Goal: Transaction & Acquisition: Purchase product/service

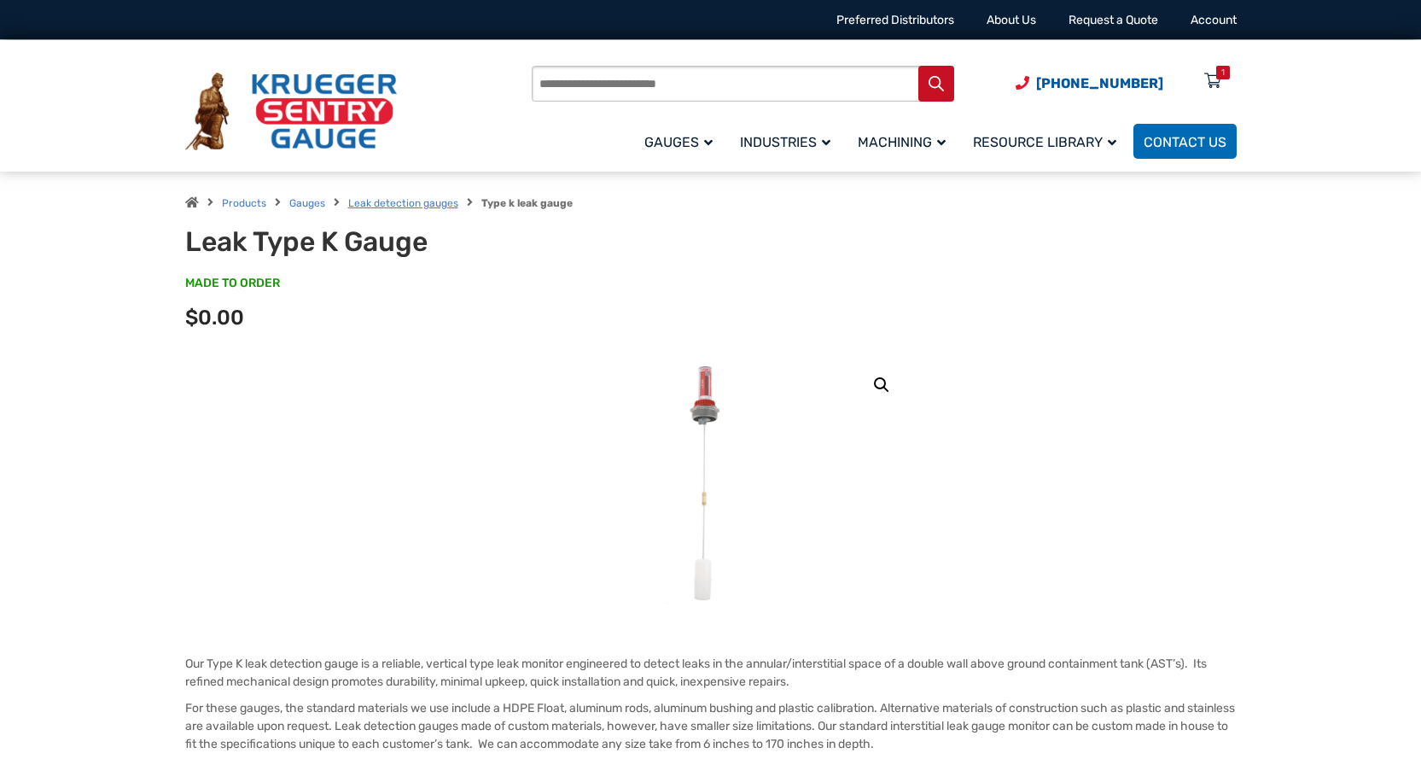
click at [377, 202] on link "Leak detection gauges" at bounding box center [403, 203] width 110 height 12
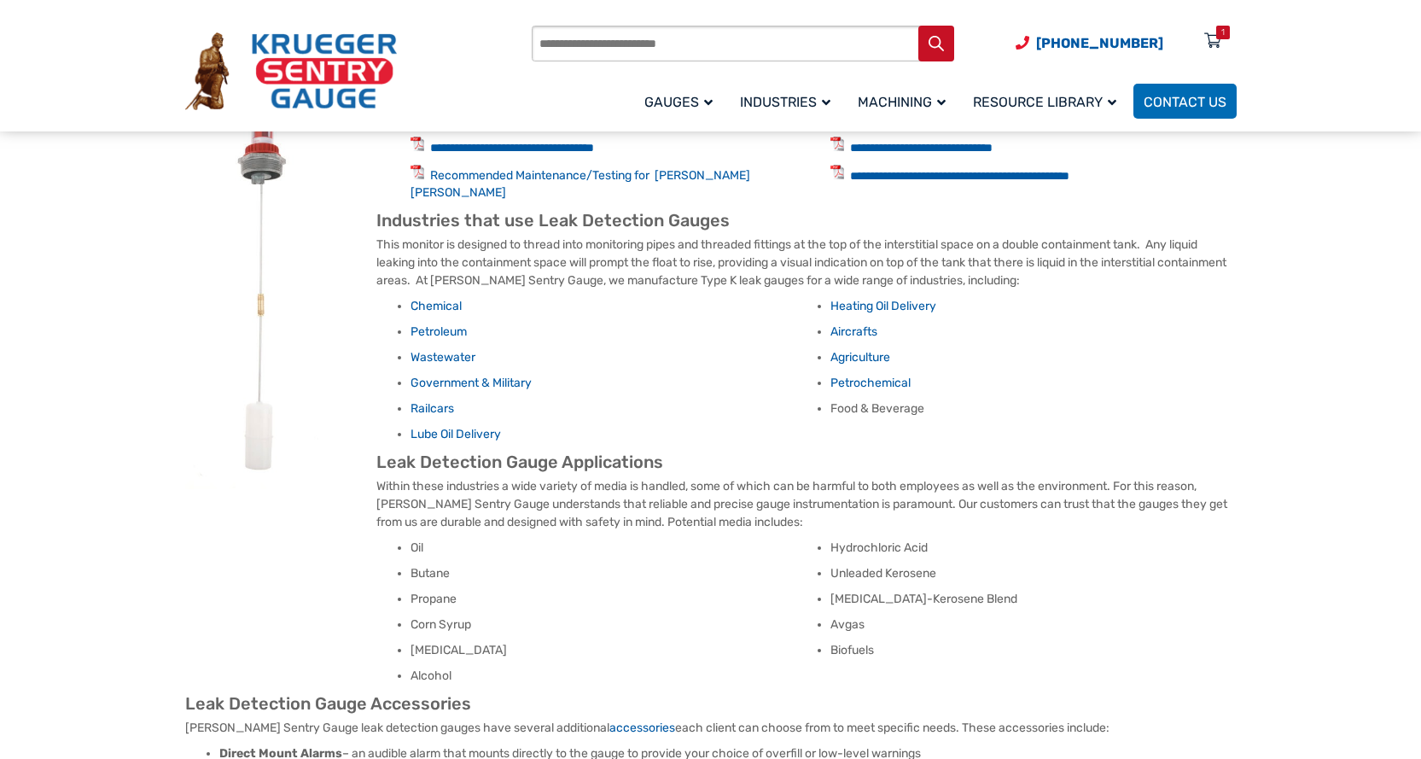
scroll to position [341, 0]
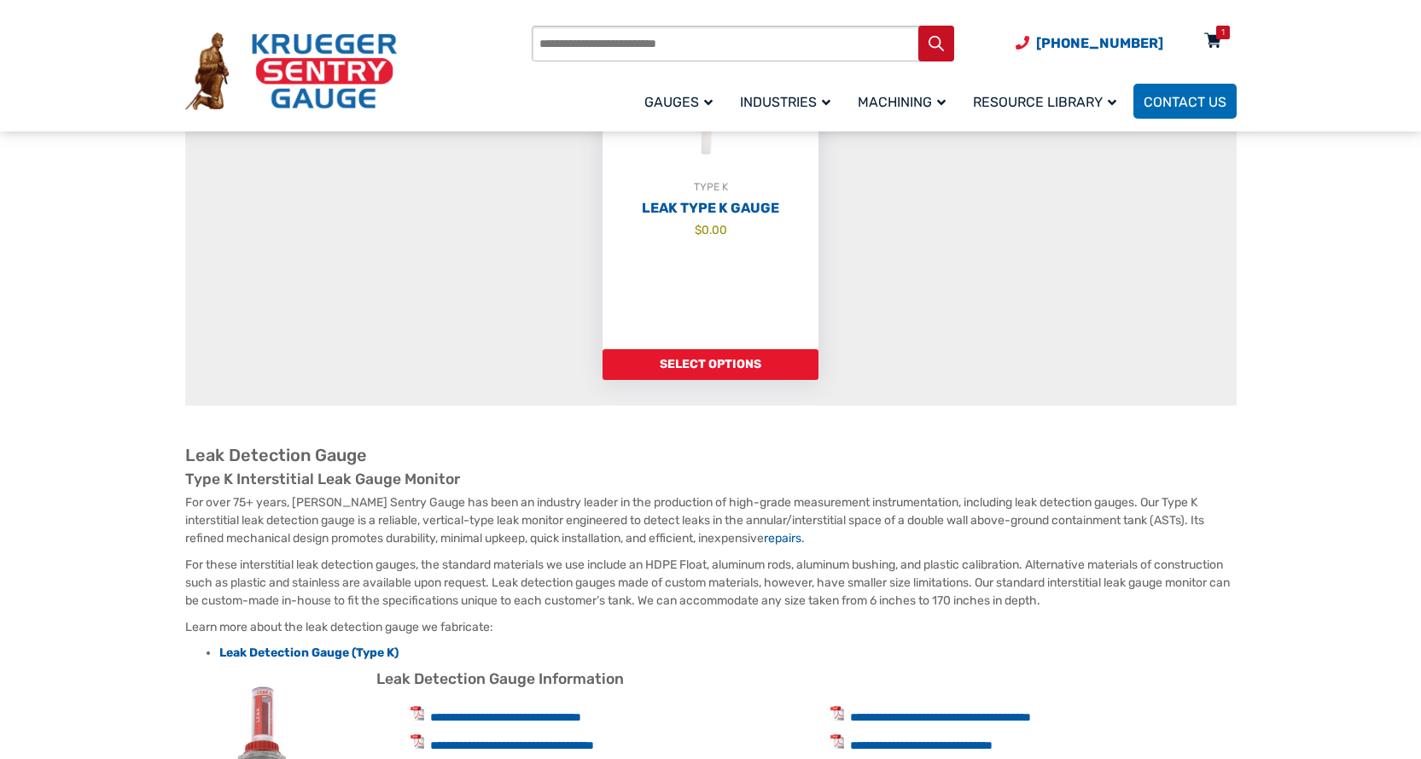
click at [1214, 45] on icon at bounding box center [1212, 41] width 17 height 27
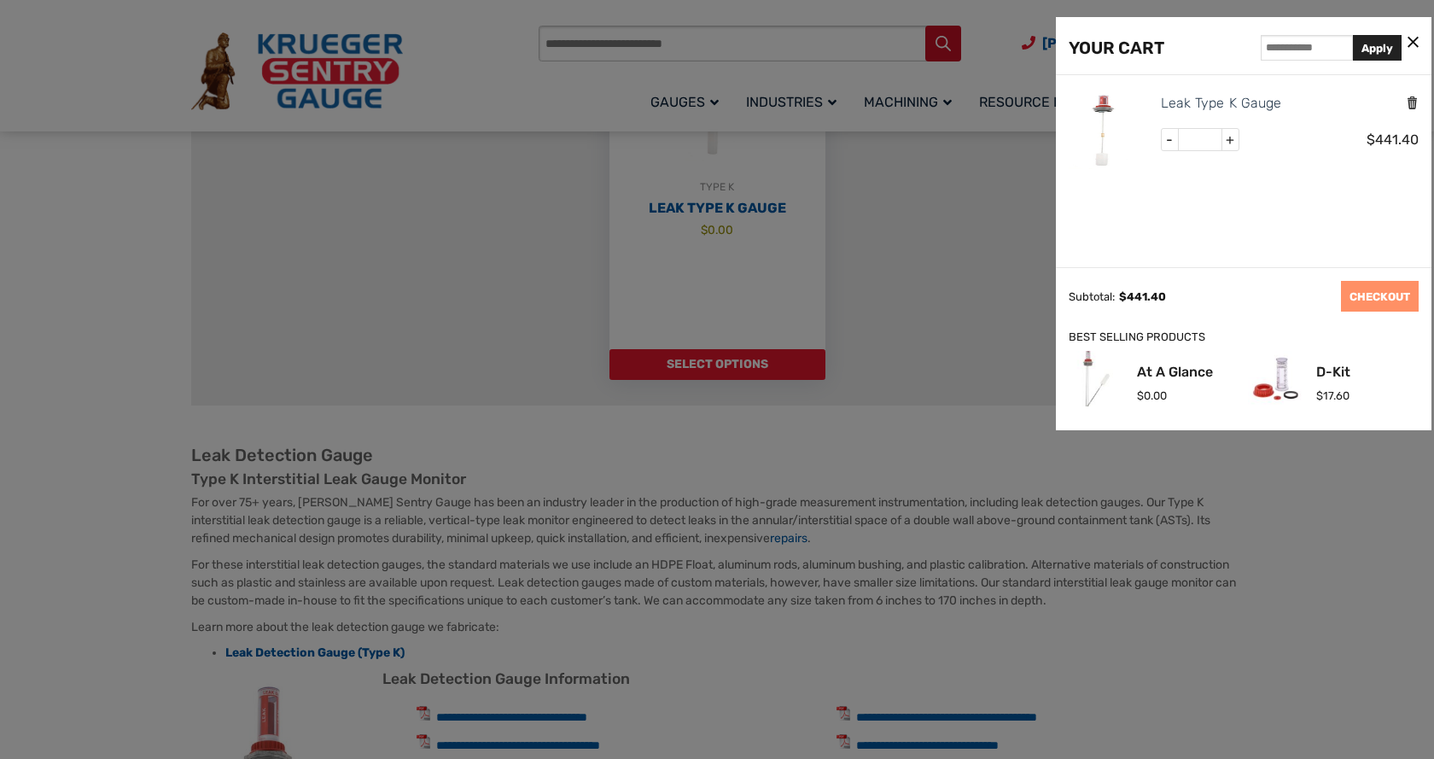
click at [1410, 102] on icon "Remove this item" at bounding box center [1412, 103] width 13 height 16
click at [1414, 40] on icon at bounding box center [1413, 43] width 11 height 18
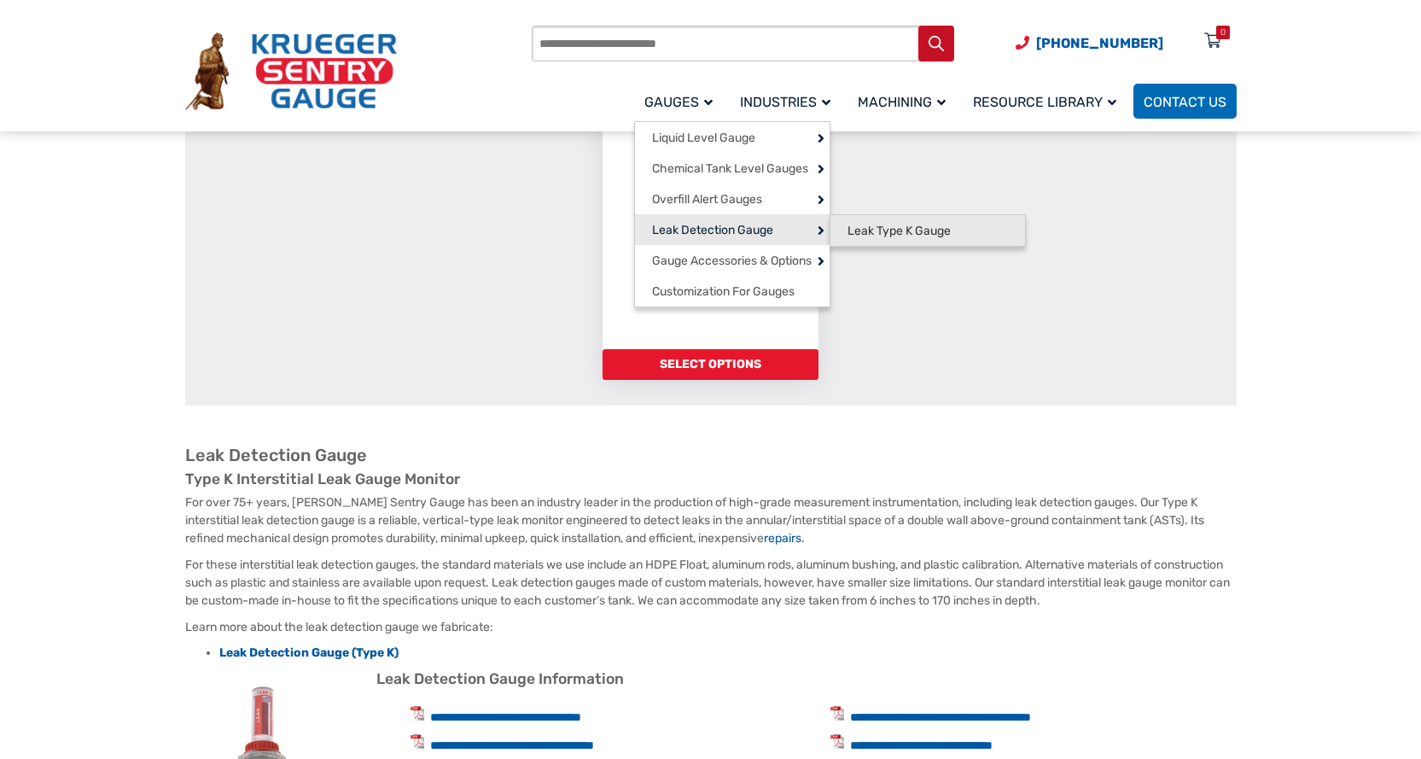
click at [877, 234] on span "Leak Type K Gauge" at bounding box center [899, 231] width 103 height 15
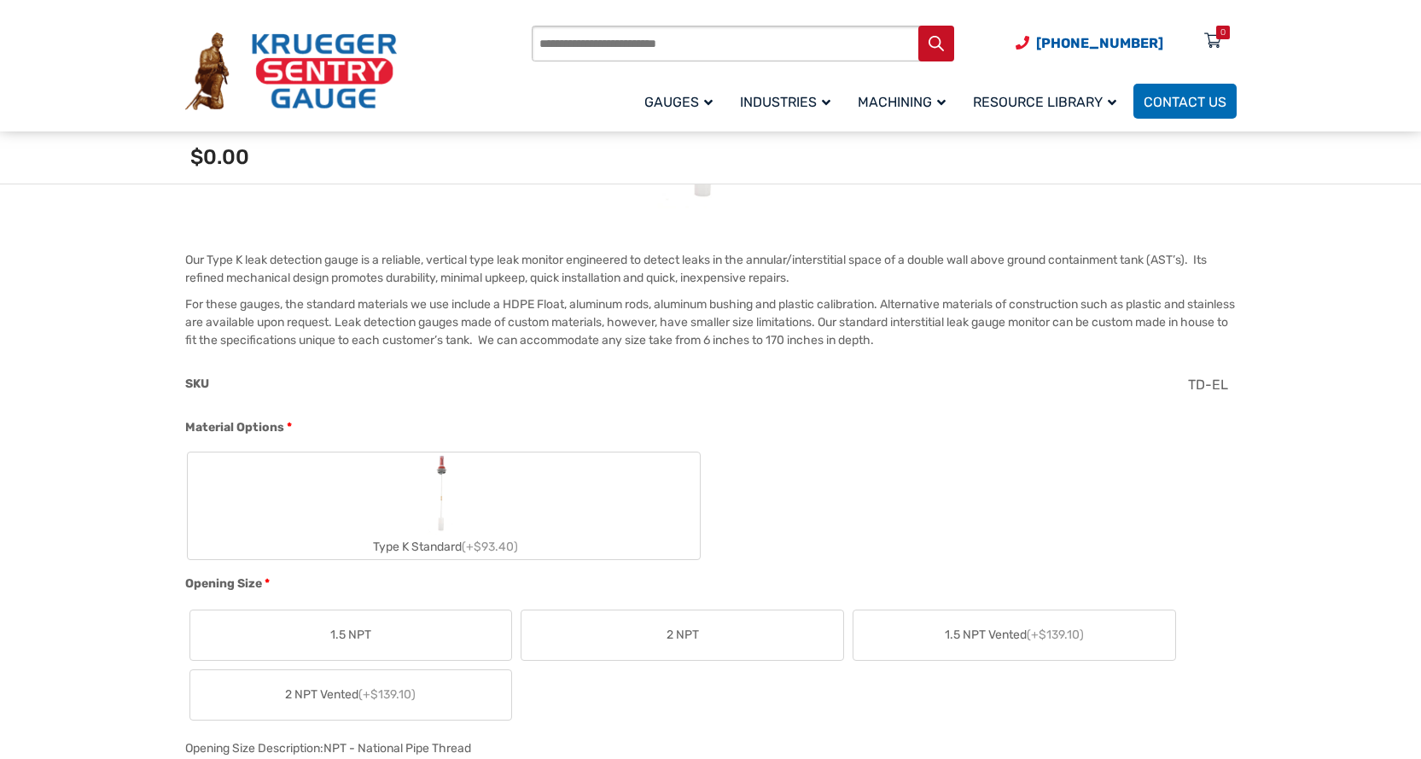
scroll to position [512, 0]
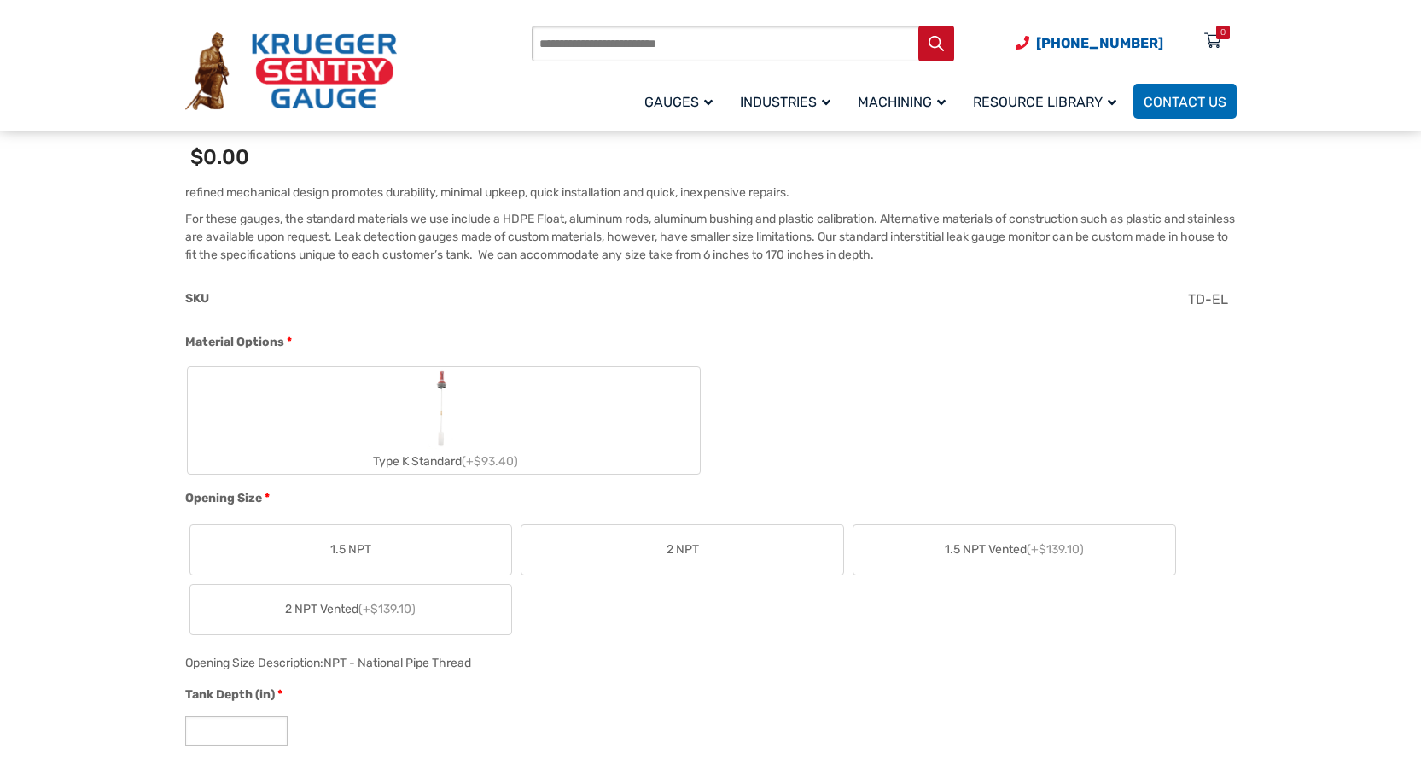
click at [463, 410] on label "Type K Standard (+$93.40)" at bounding box center [444, 420] width 512 height 107
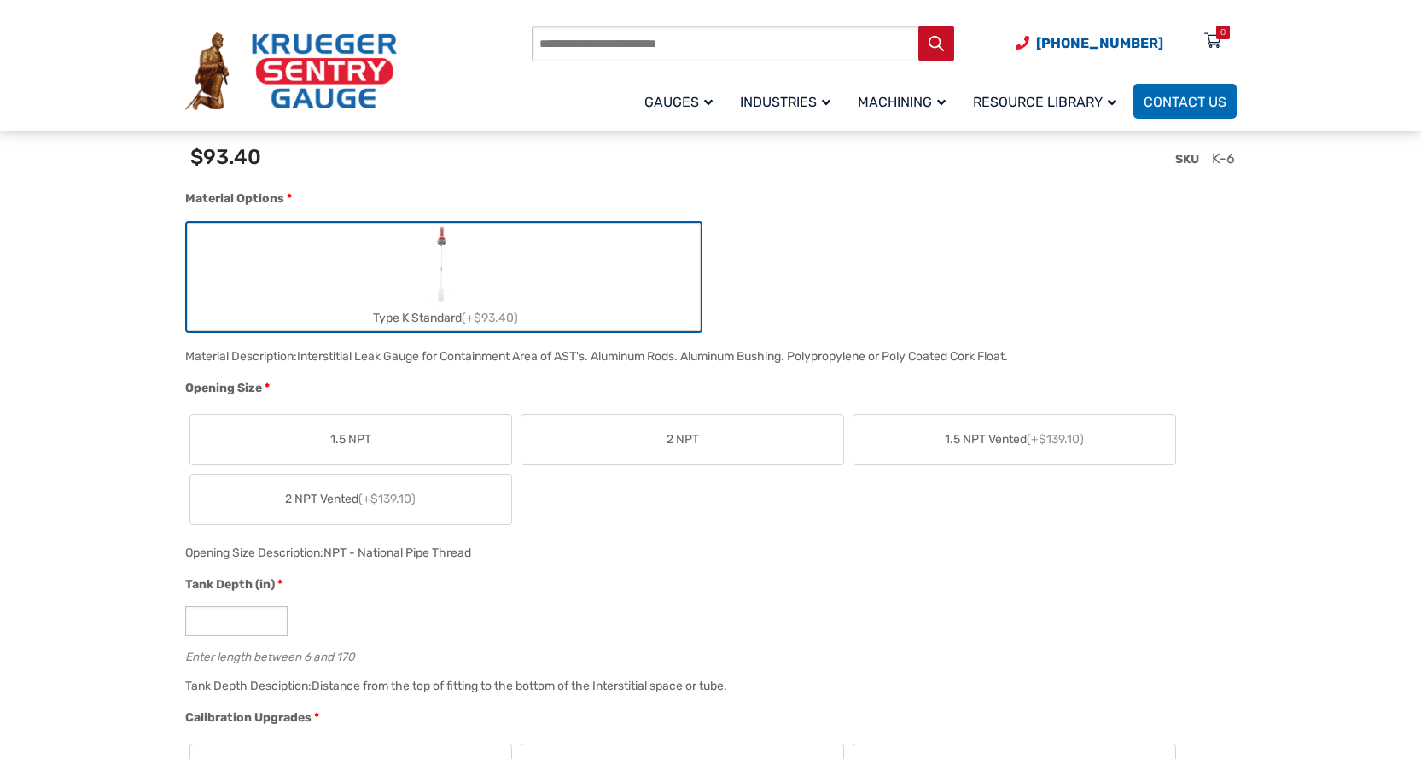
scroll to position [683, 0]
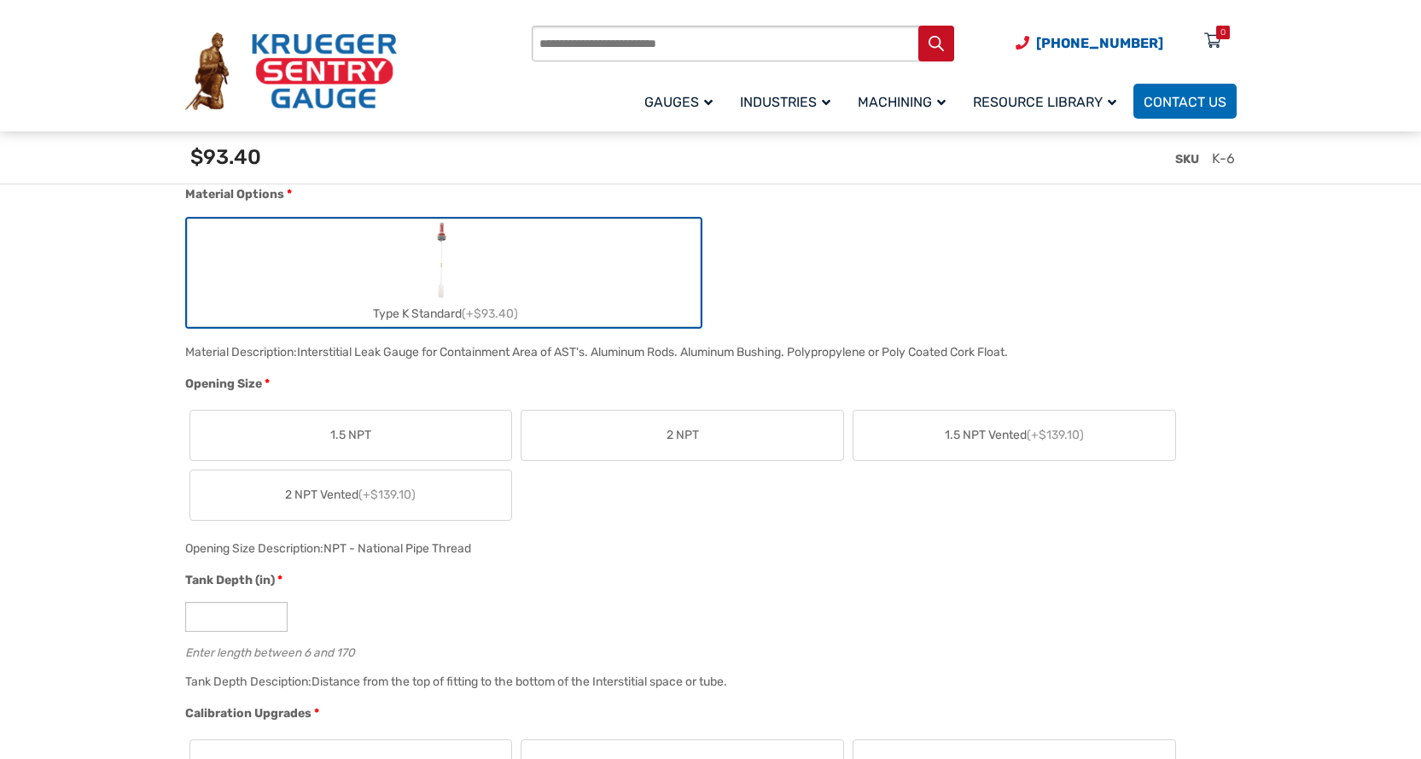
click at [646, 438] on label "2 NPT" at bounding box center [683, 436] width 322 height 50
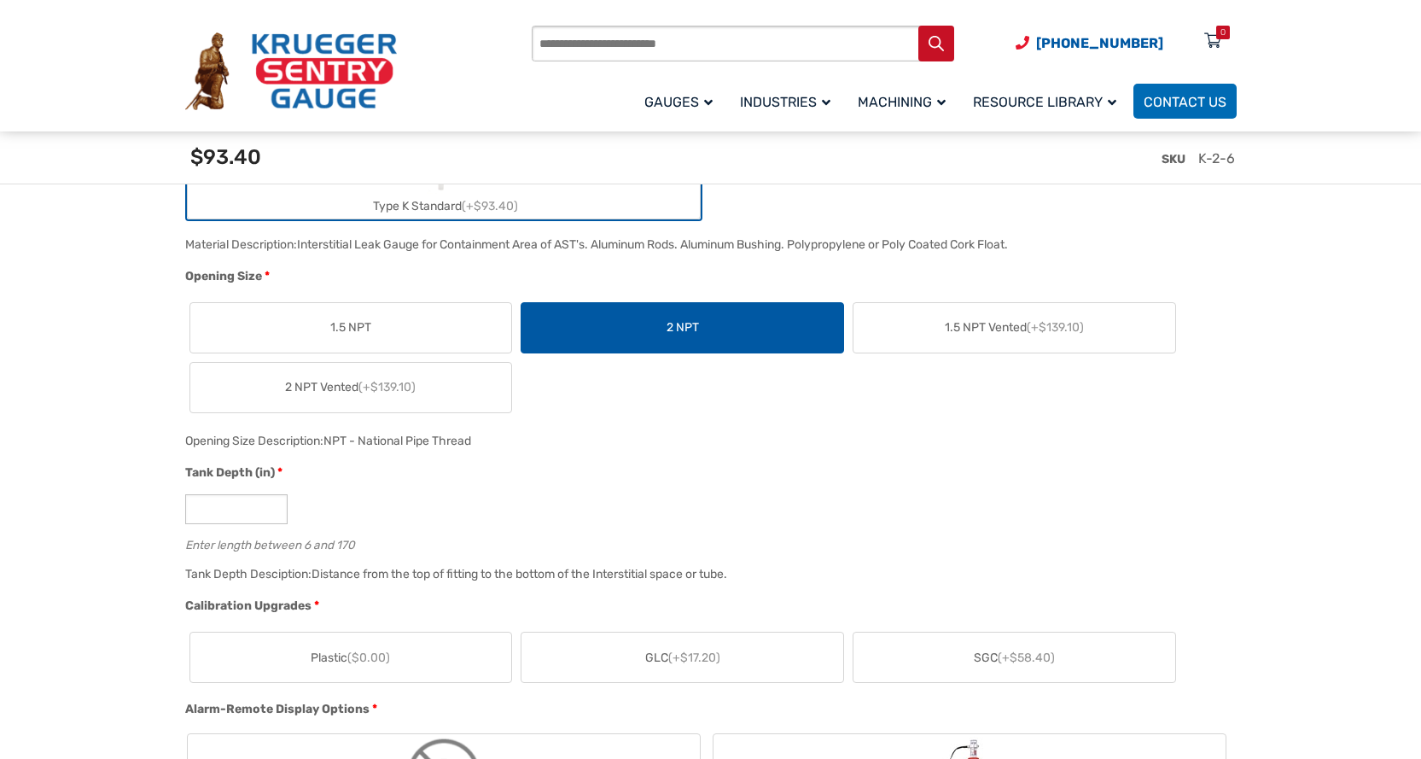
scroll to position [939, 0]
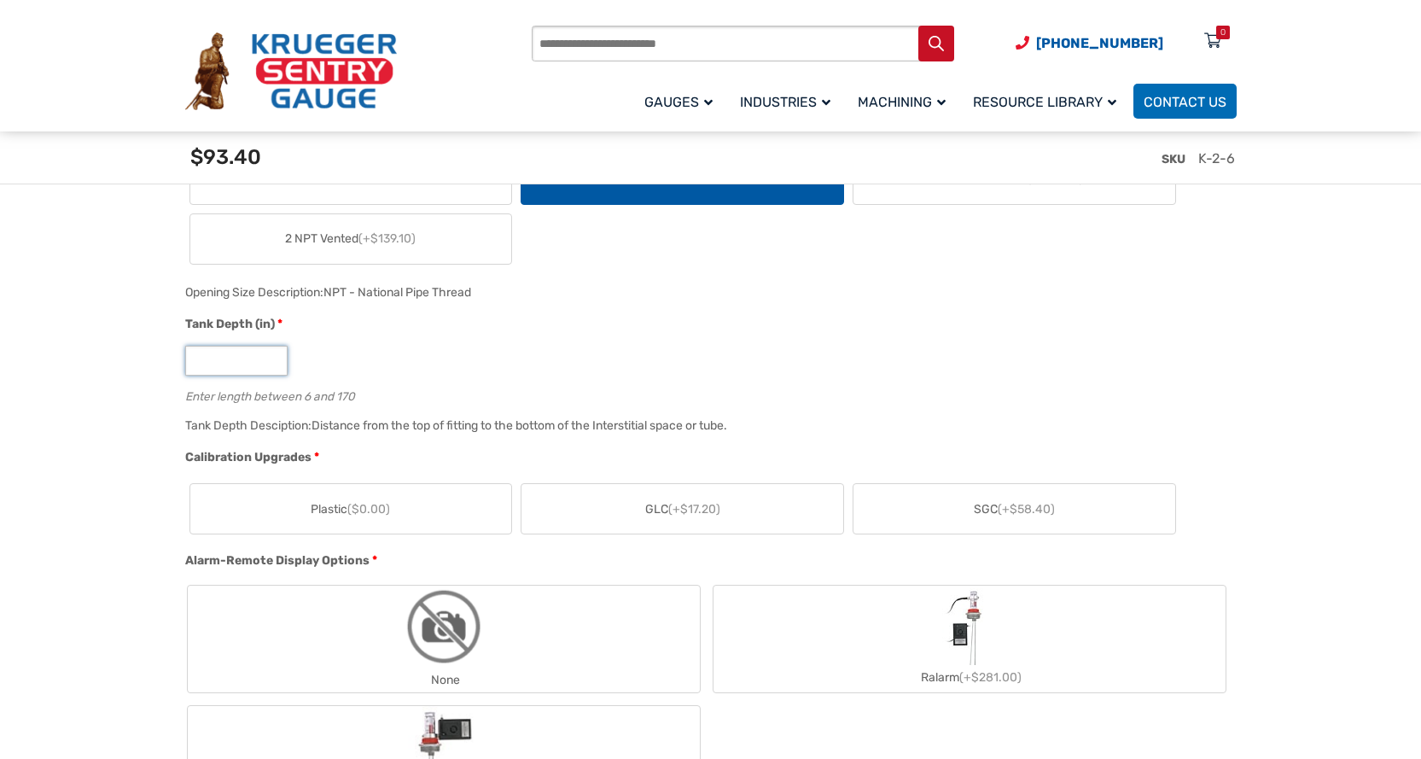
click at [244, 372] on input "*" at bounding box center [236, 361] width 102 height 30
click at [244, 371] on input "*" at bounding box center [236, 361] width 102 height 30
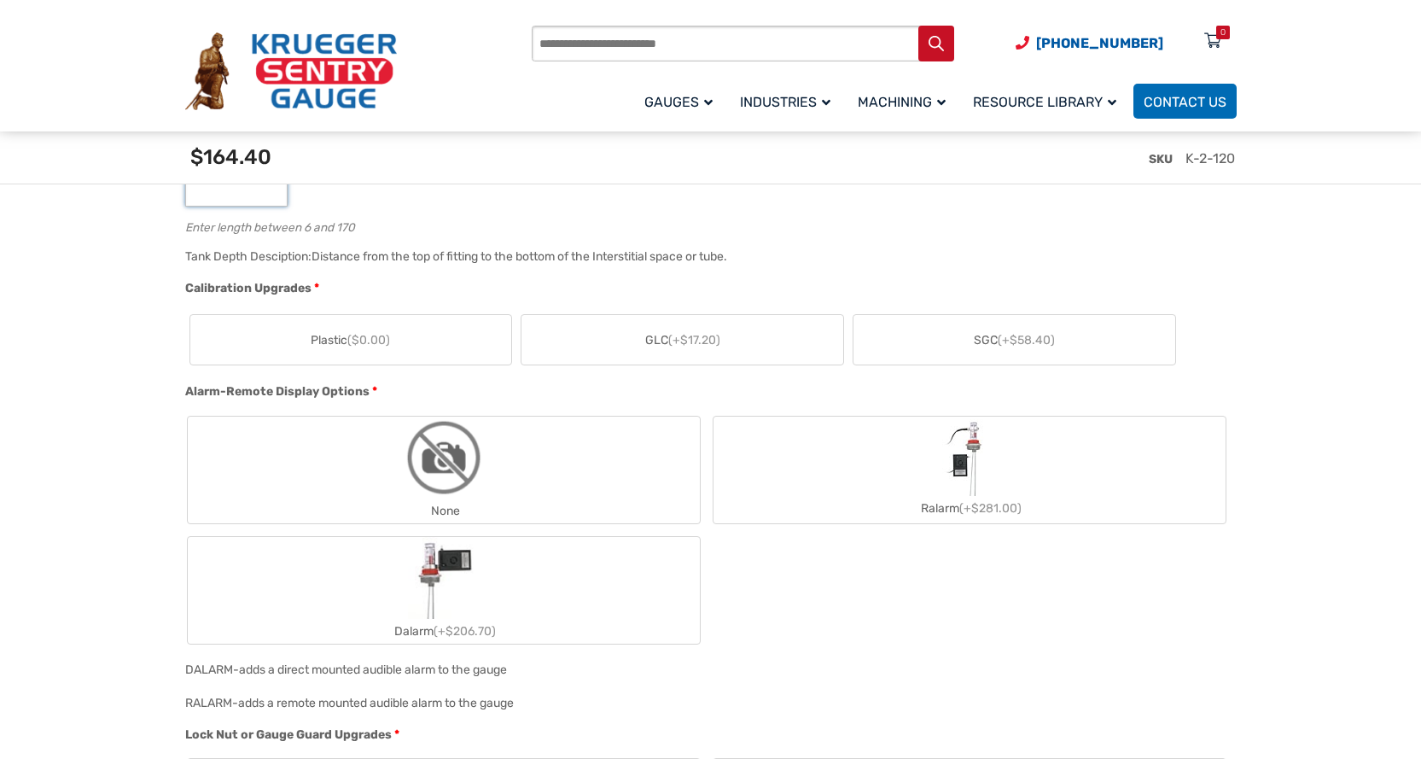
scroll to position [1110, 0]
type input "***"
click at [952, 338] on label "SGC (+$58.40)" at bounding box center [1015, 338] width 322 height 50
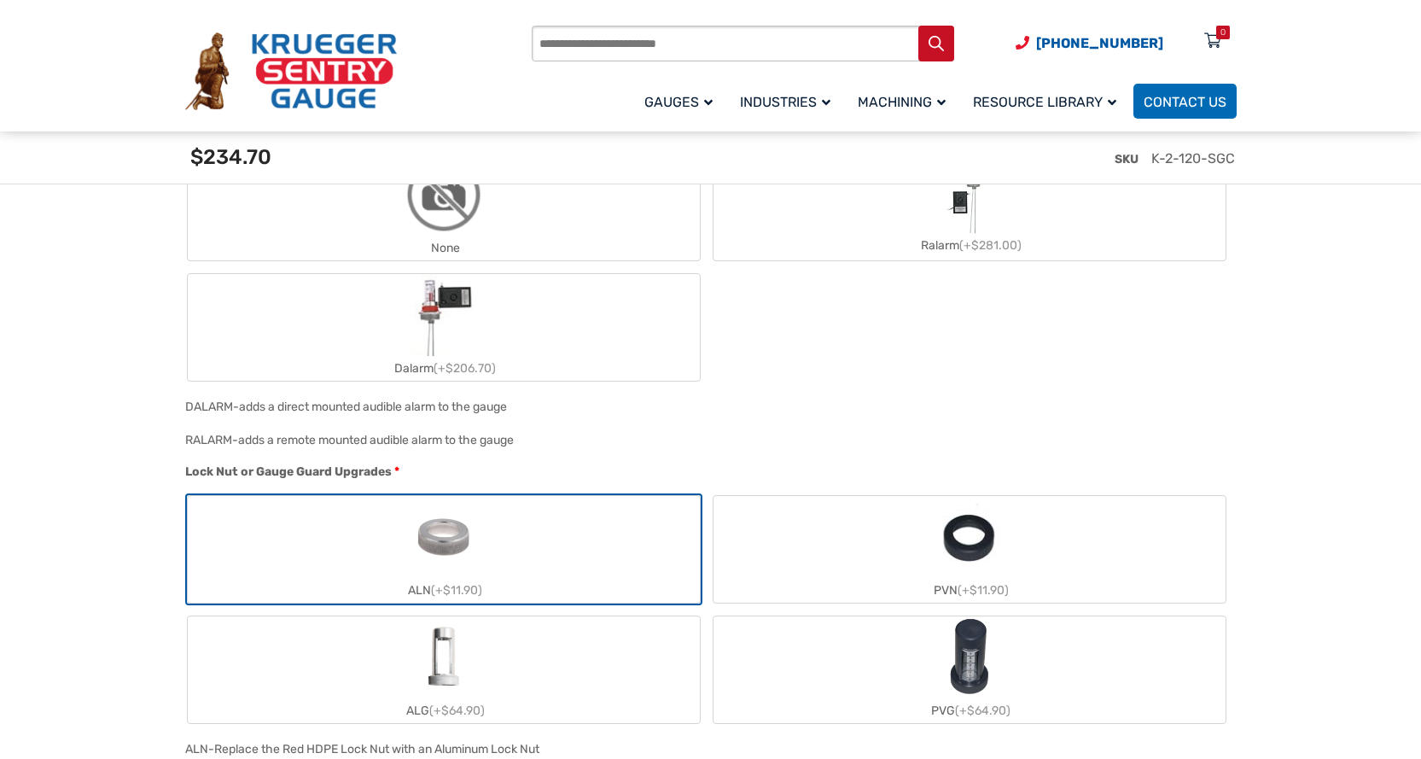
scroll to position [1536, 0]
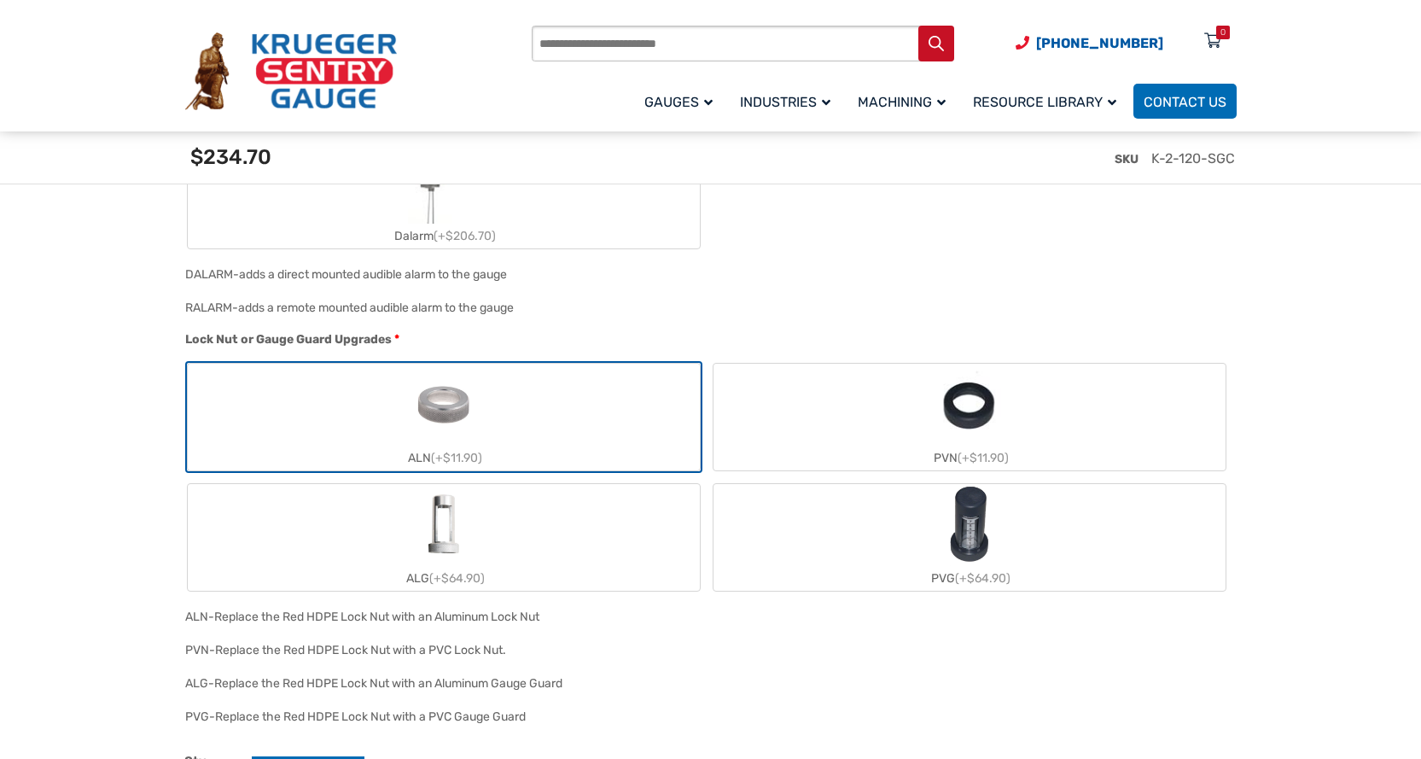
click at [481, 528] on img "ALG" at bounding box center [444, 525] width 82 height 82
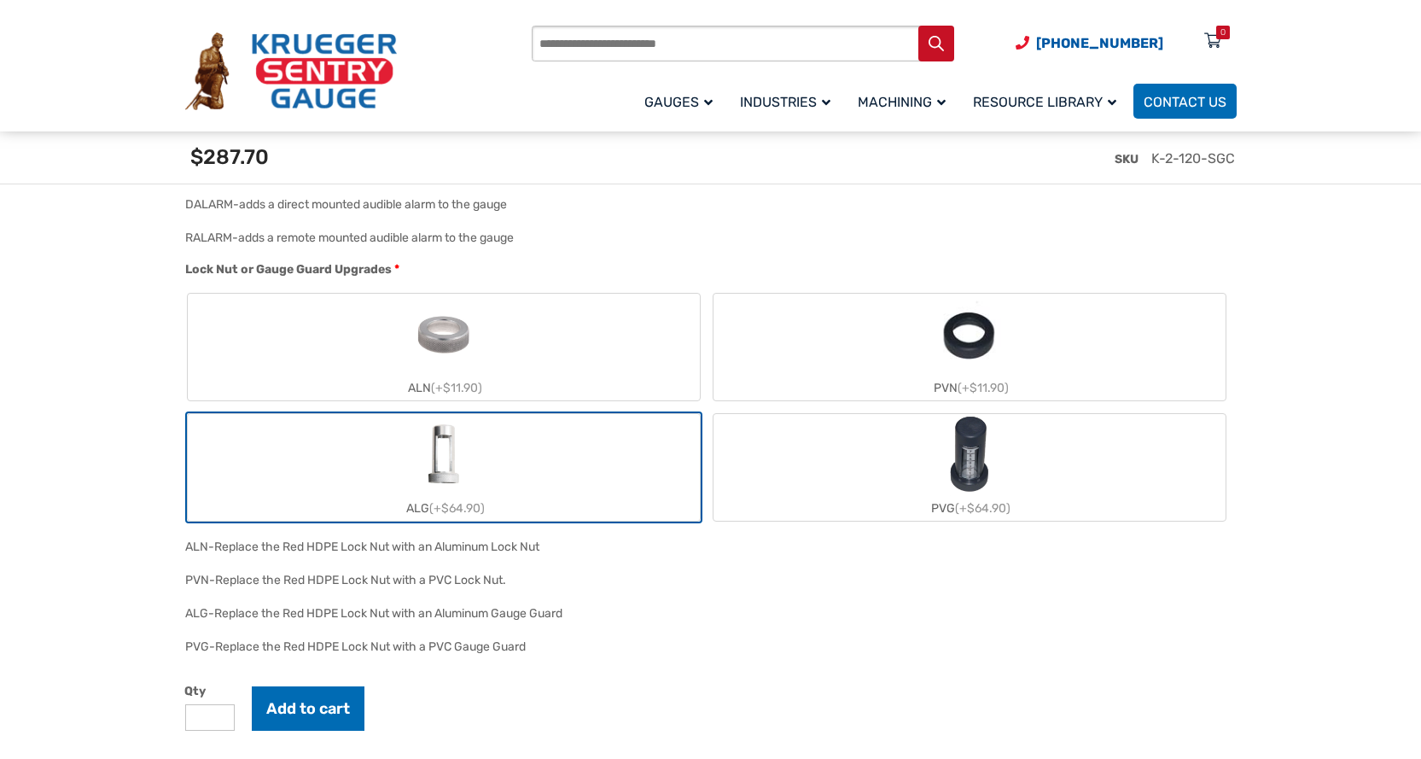
scroll to position [1878, 0]
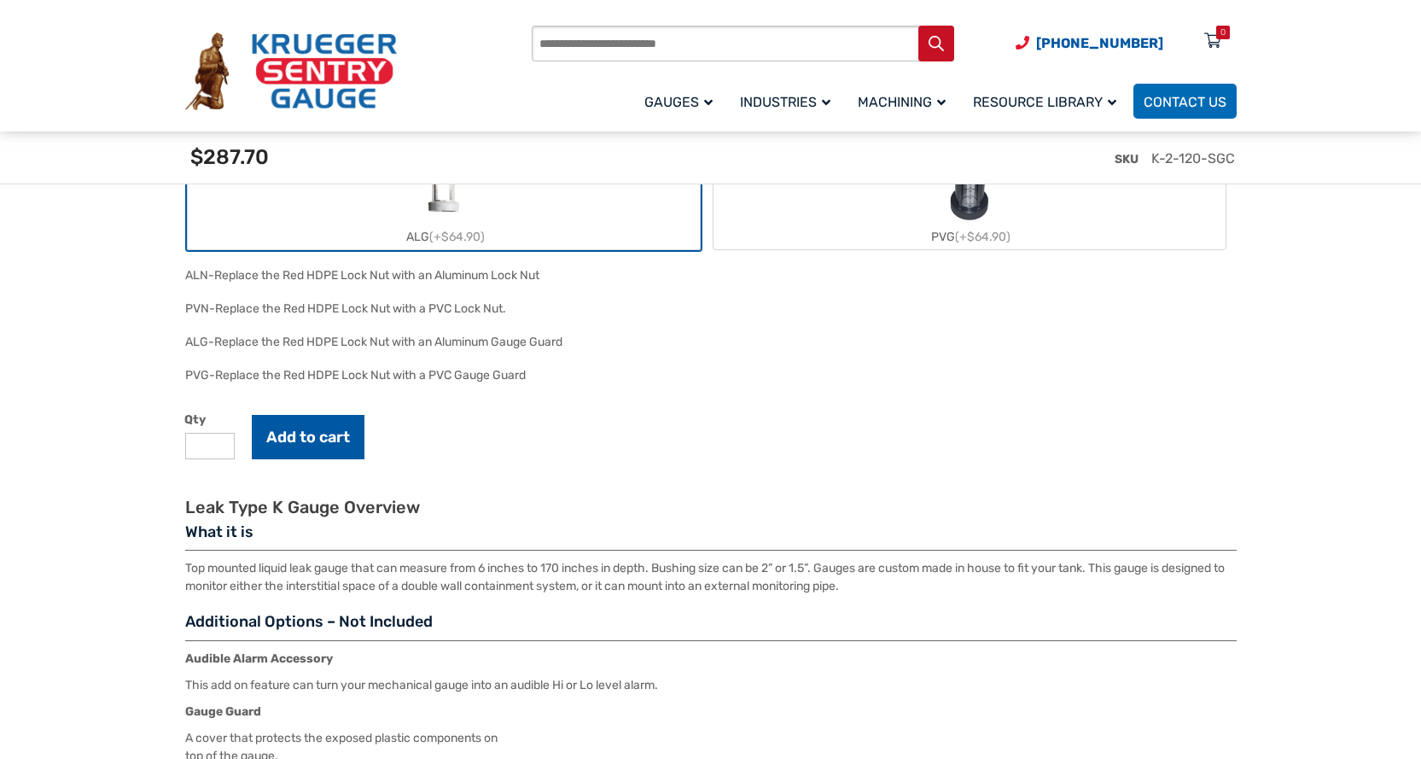
click at [301, 434] on button "Add to cart" at bounding box center [308, 437] width 113 height 44
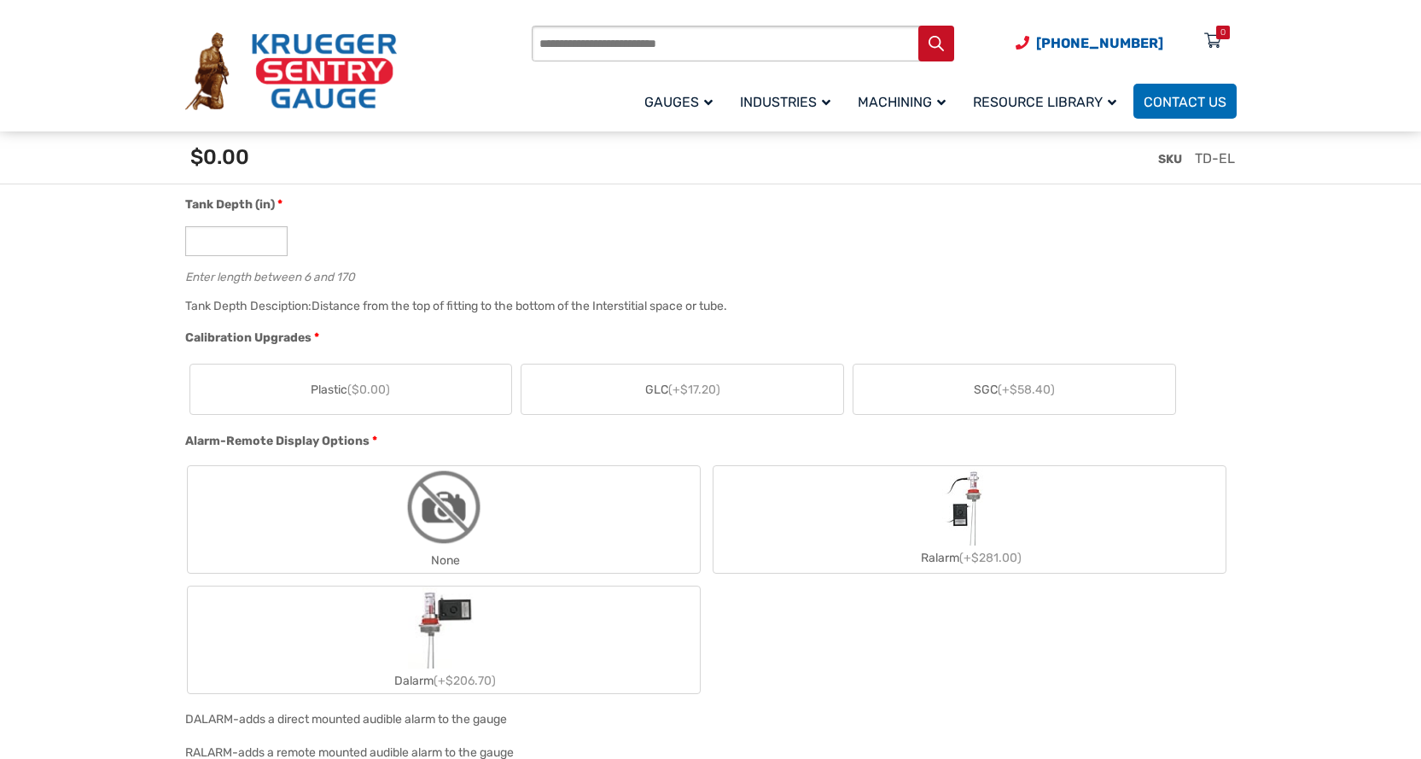
scroll to position [1024, 0]
click at [988, 394] on span "SGC (+$58.40)" at bounding box center [1014, 391] width 81 height 18
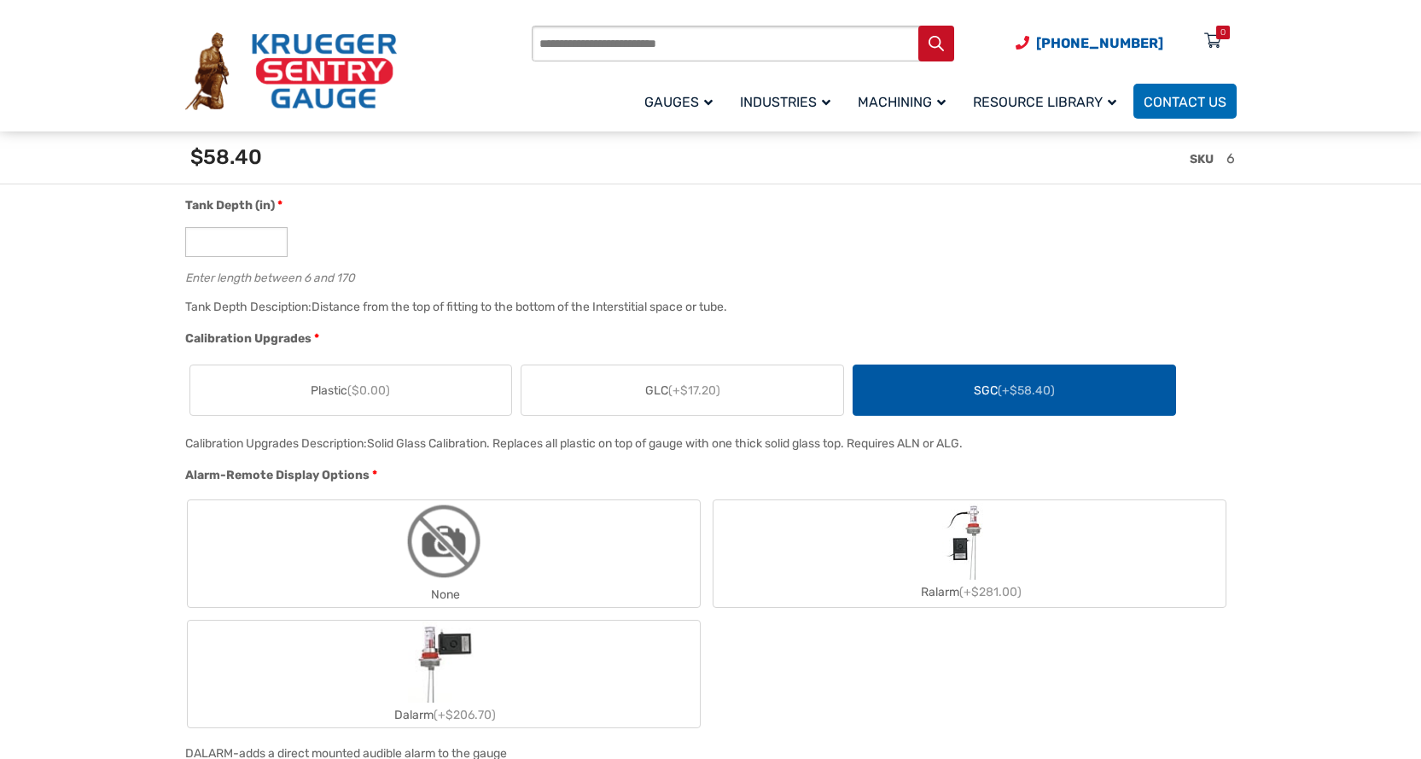
click at [740, 391] on label "GLC (+$17.20)" at bounding box center [683, 390] width 322 height 50
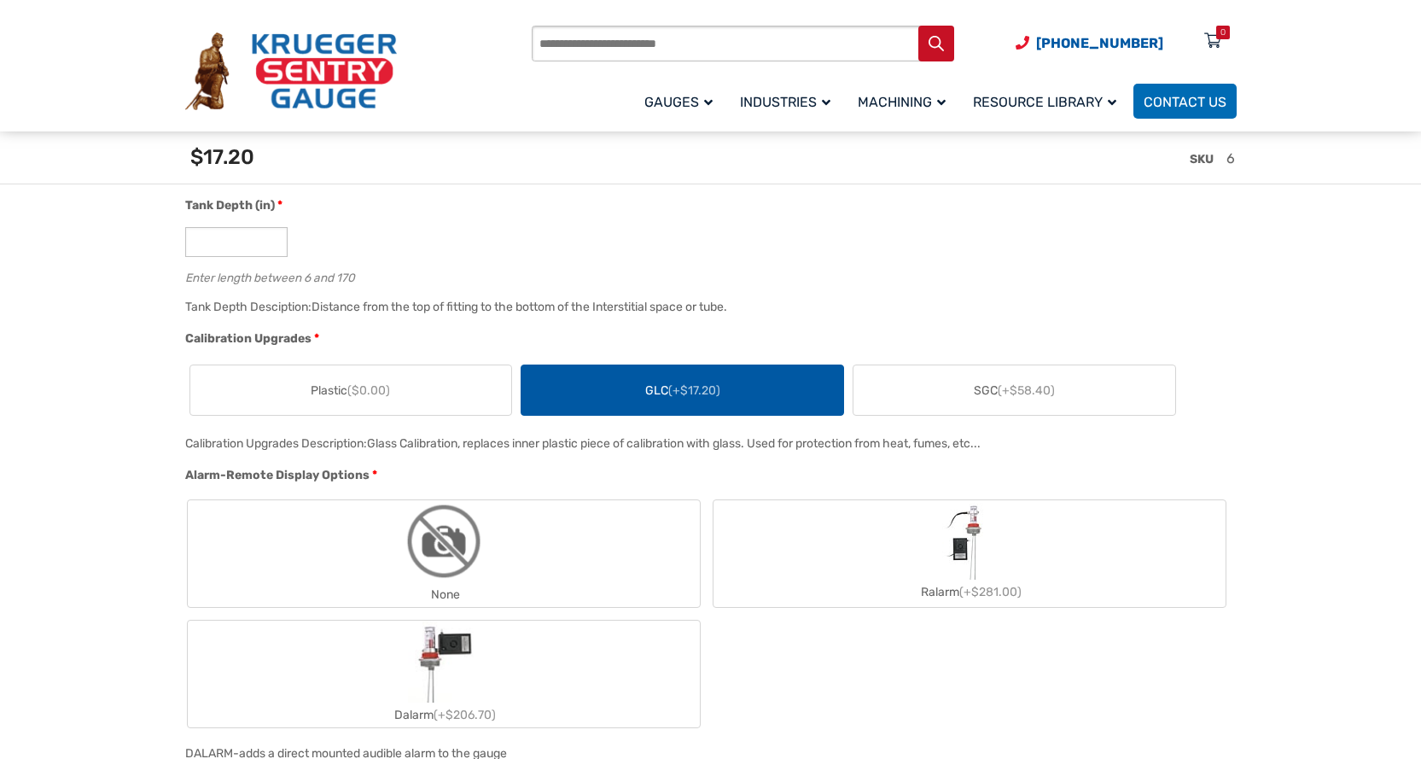
click at [974, 396] on span "SGC (+$58.40)" at bounding box center [1014, 391] width 81 height 18
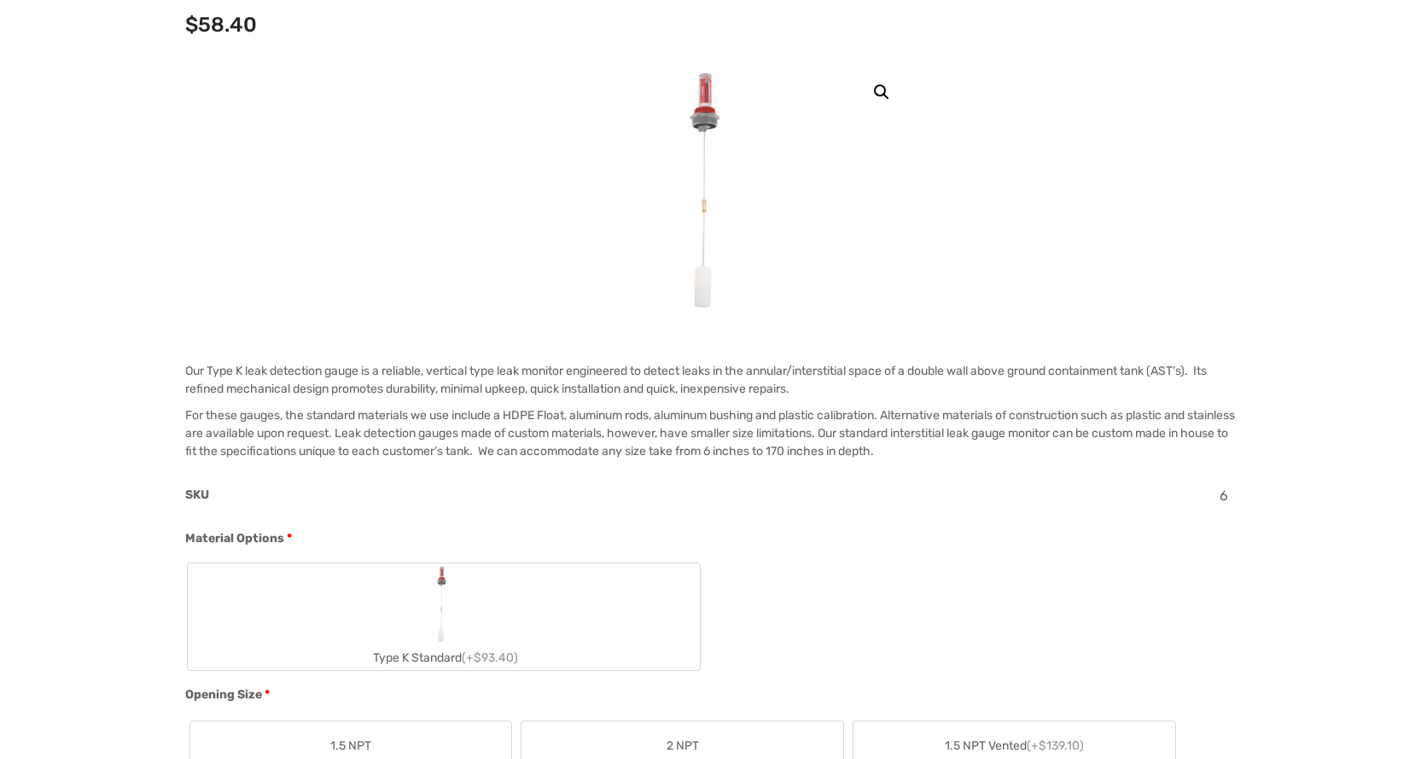
scroll to position [0, 0]
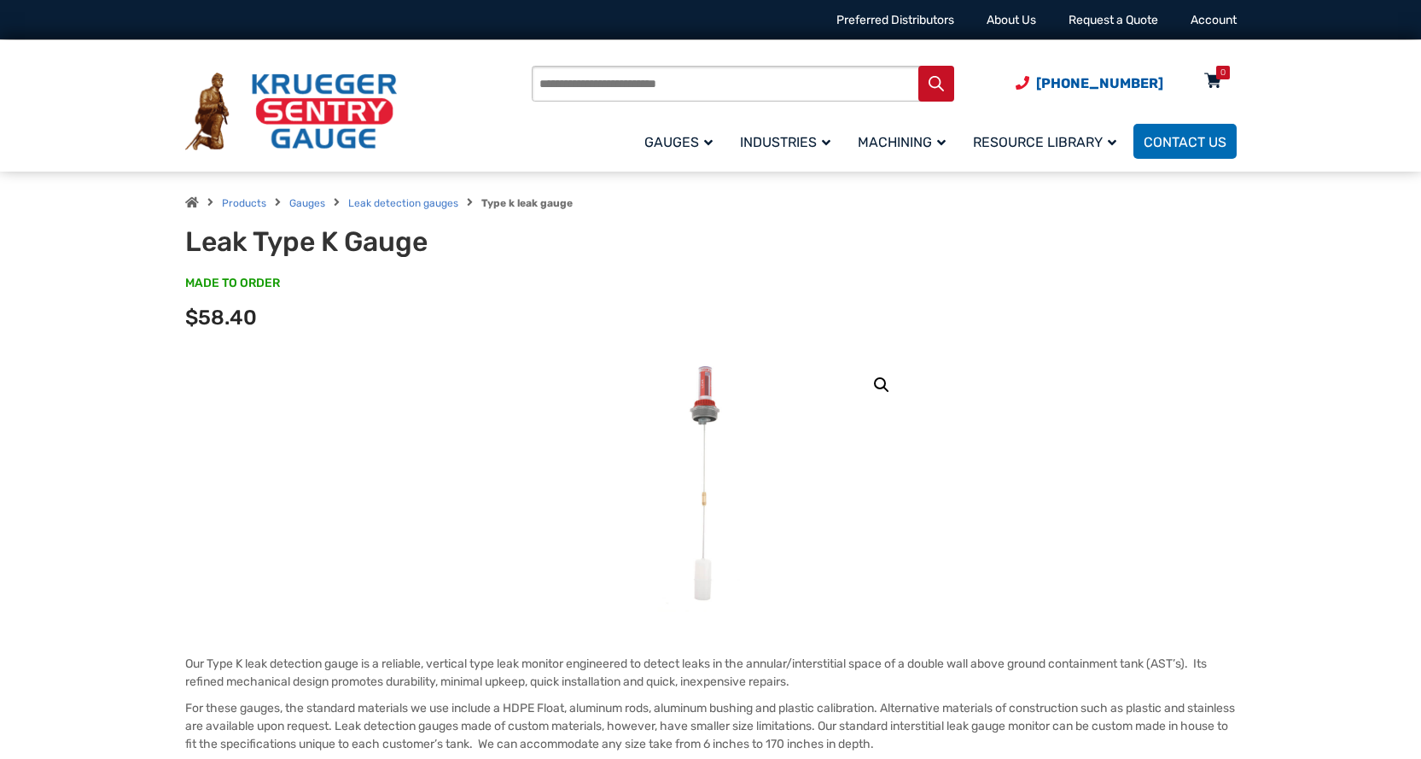
click at [1213, 74] on icon at bounding box center [1212, 81] width 17 height 27
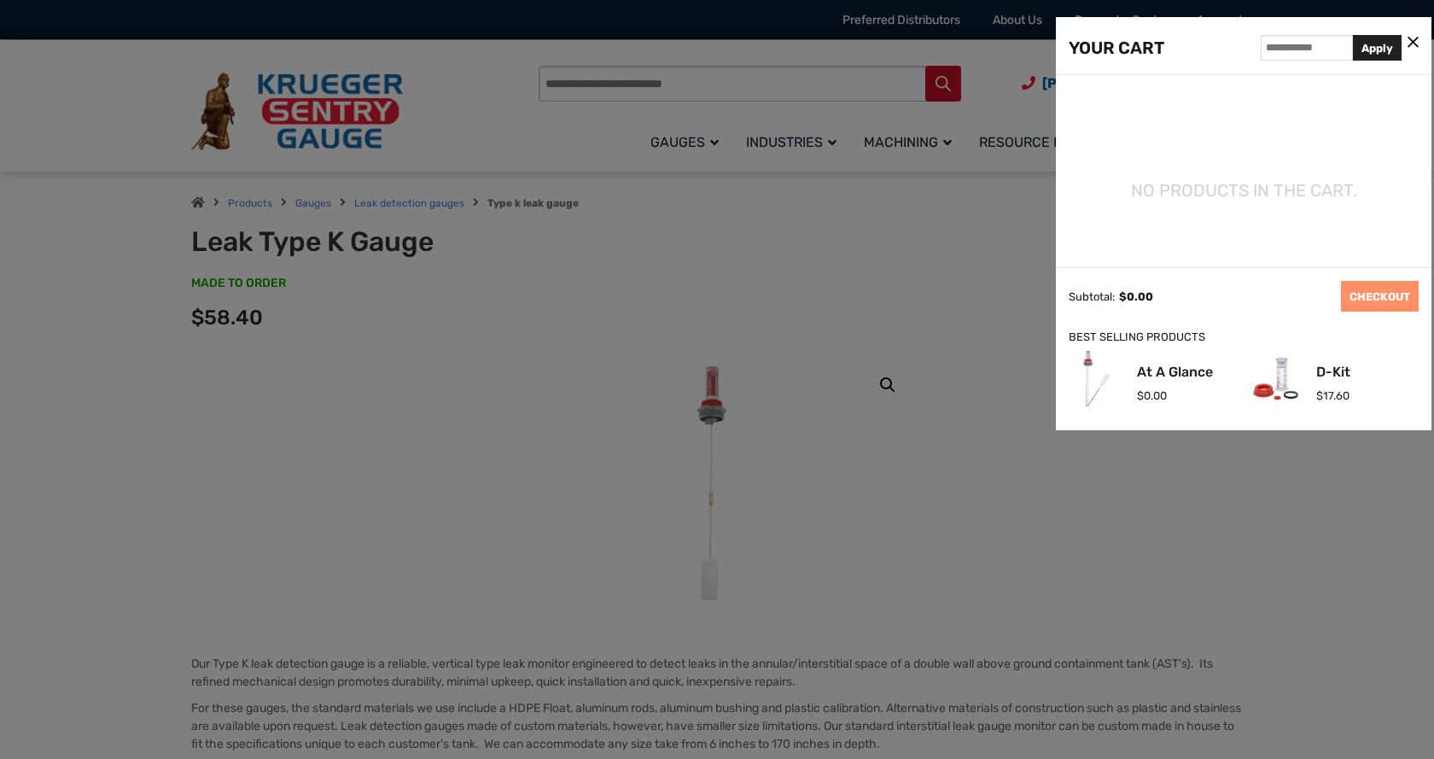
click at [1410, 39] on icon at bounding box center [1413, 43] width 11 height 18
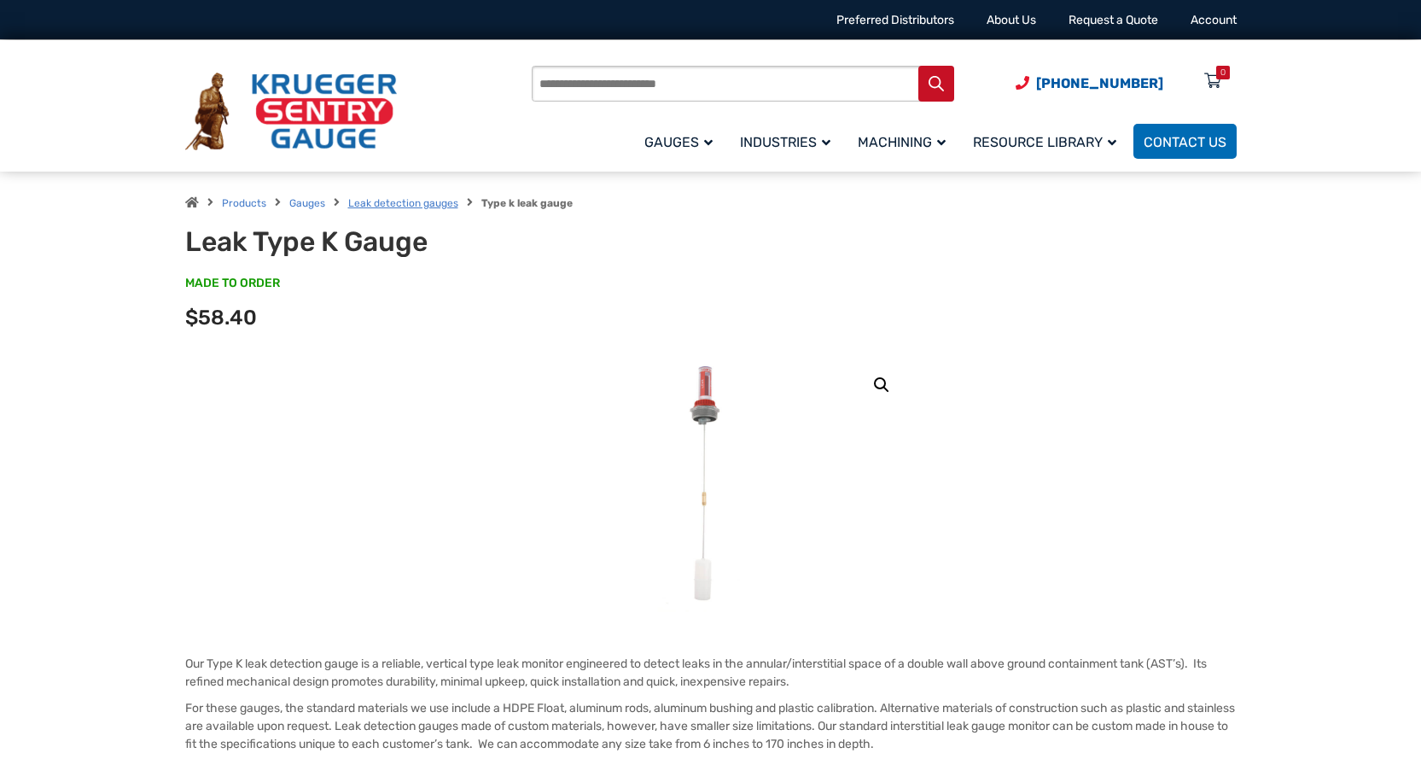
click at [405, 203] on link "Leak detection gauges" at bounding box center [403, 203] width 110 height 12
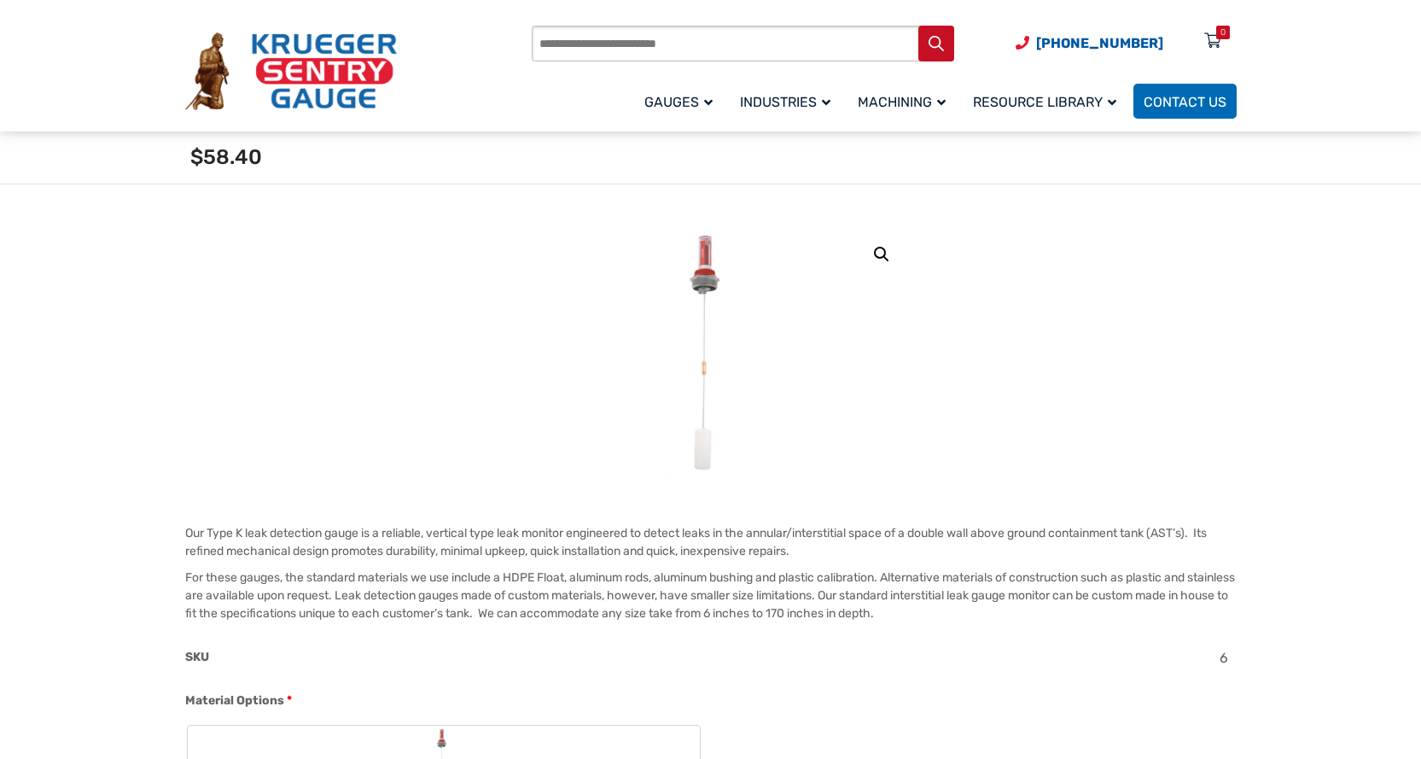
scroll to position [341, 0]
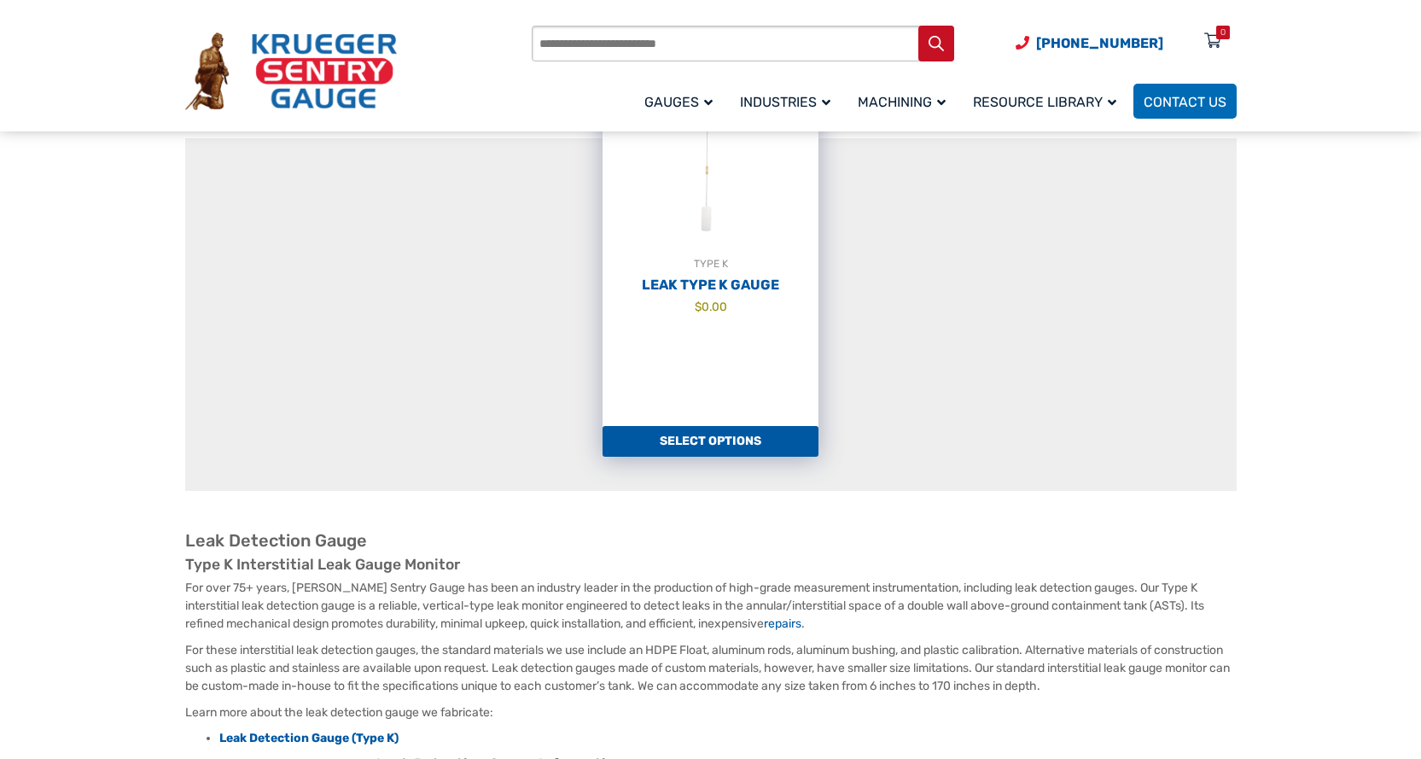
click at [715, 439] on link "Select options" at bounding box center [711, 441] width 216 height 31
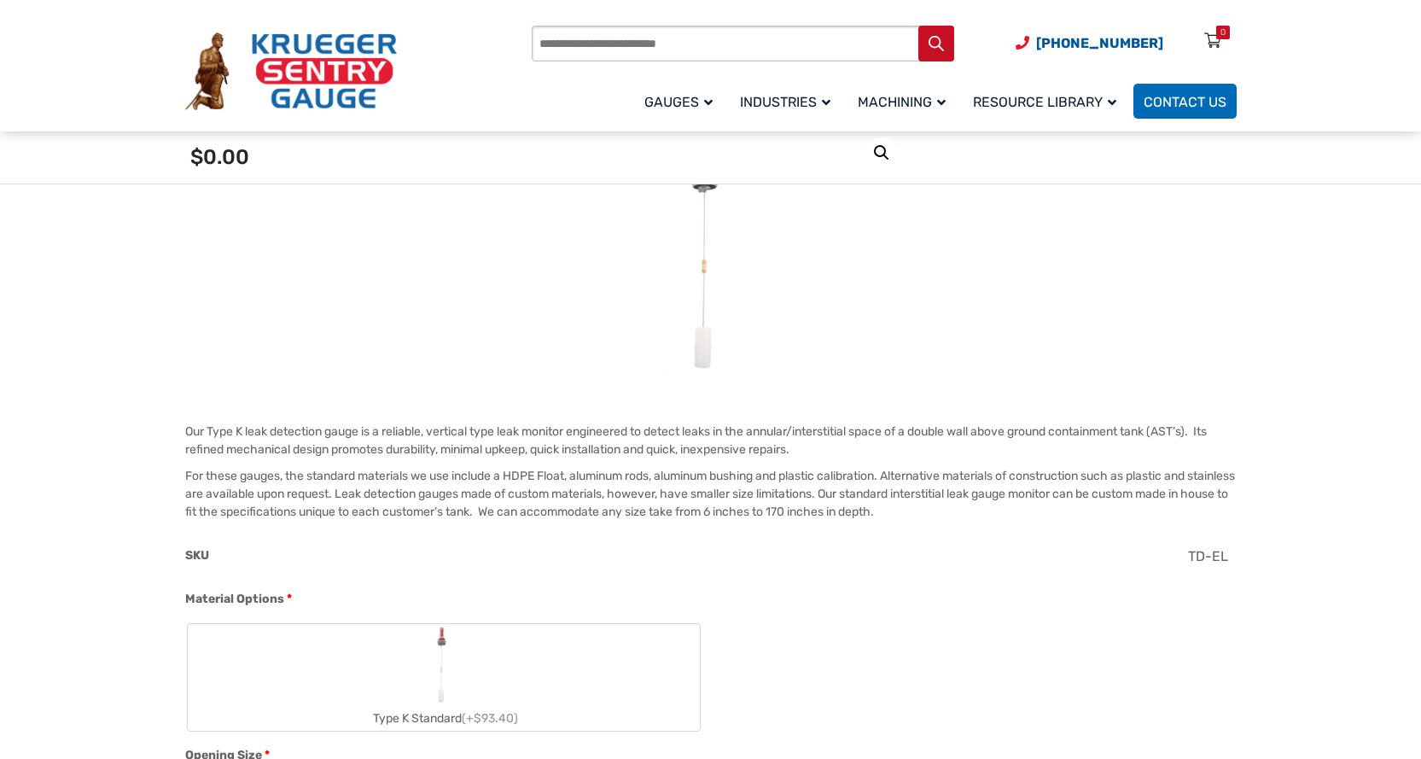
scroll to position [512, 0]
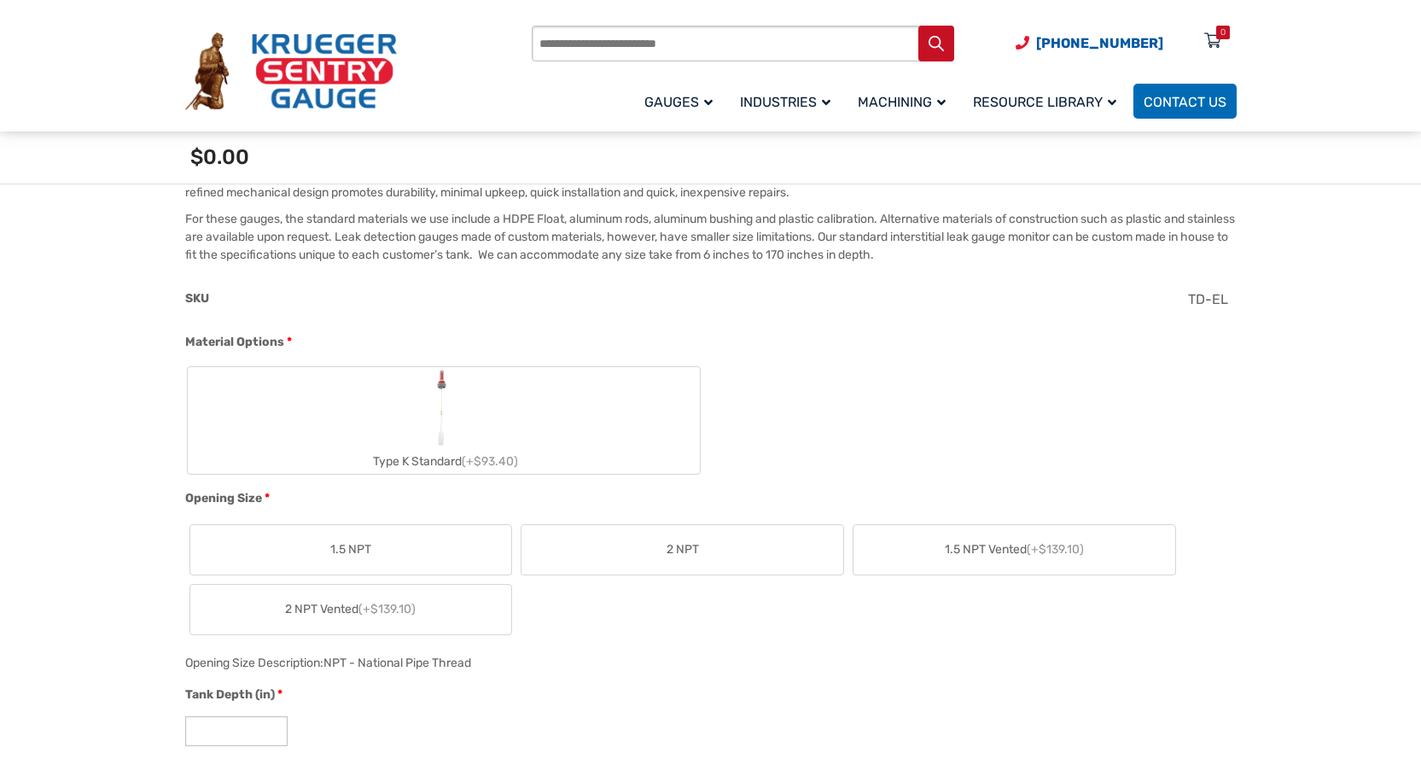
click at [446, 410] on img "Type K Standard" at bounding box center [443, 408] width 33 height 82
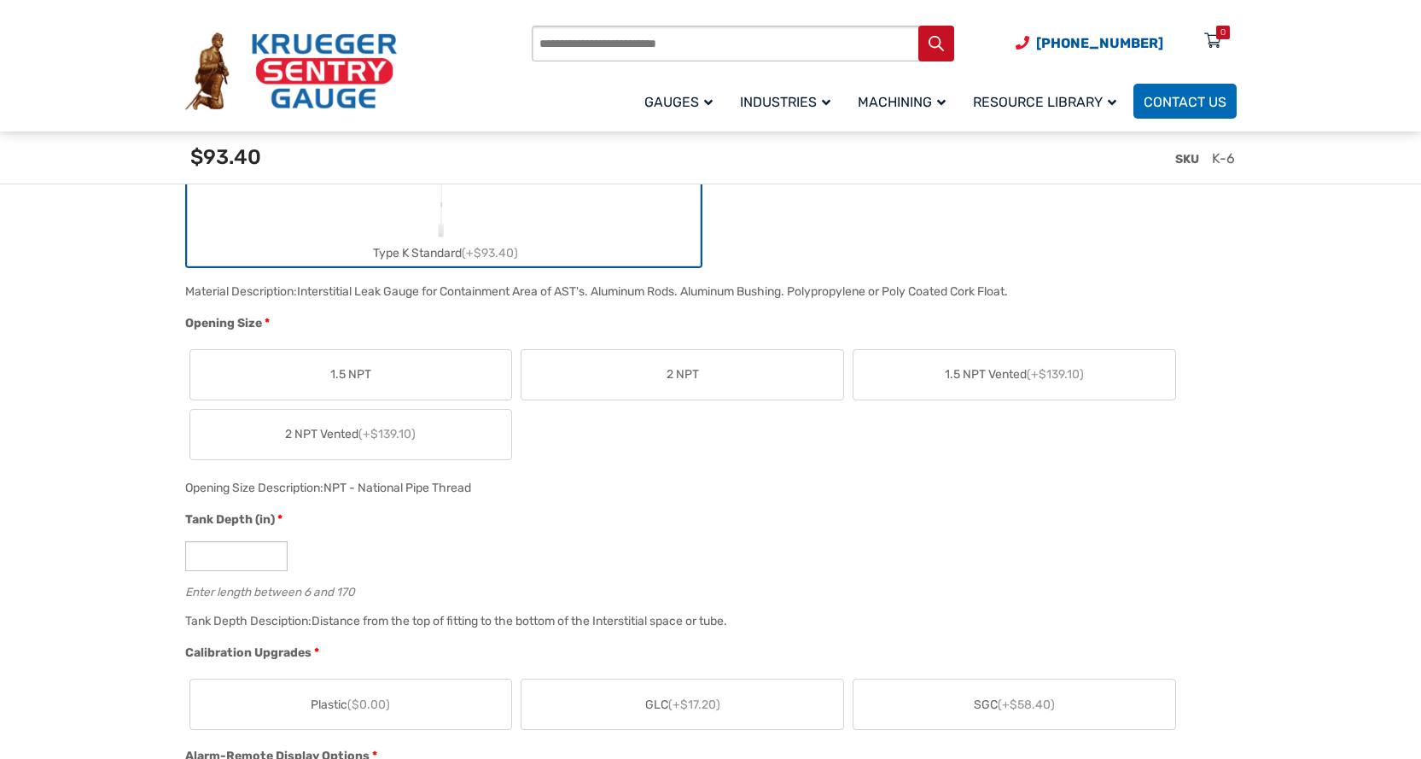
scroll to position [768, 0]
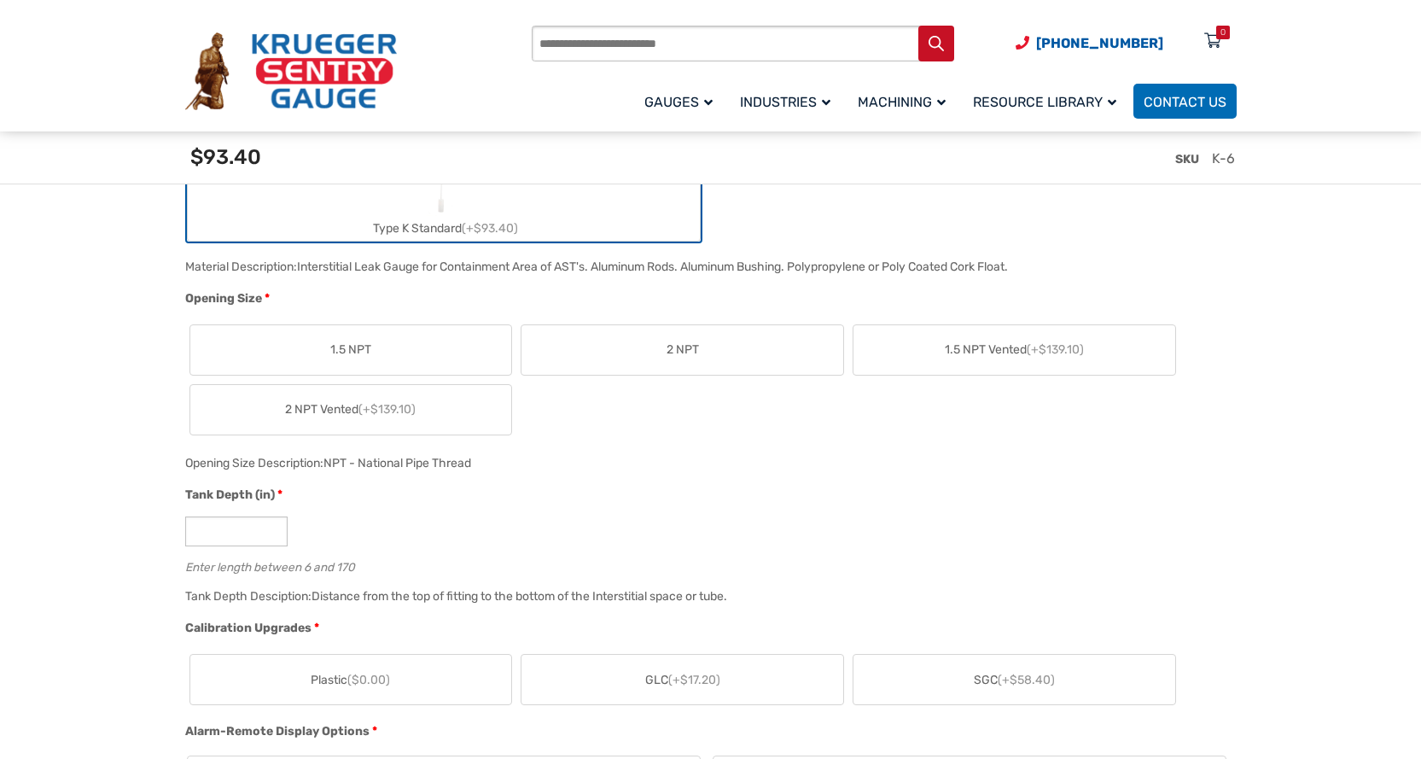
click at [638, 358] on label "2 NPT" at bounding box center [683, 350] width 322 height 50
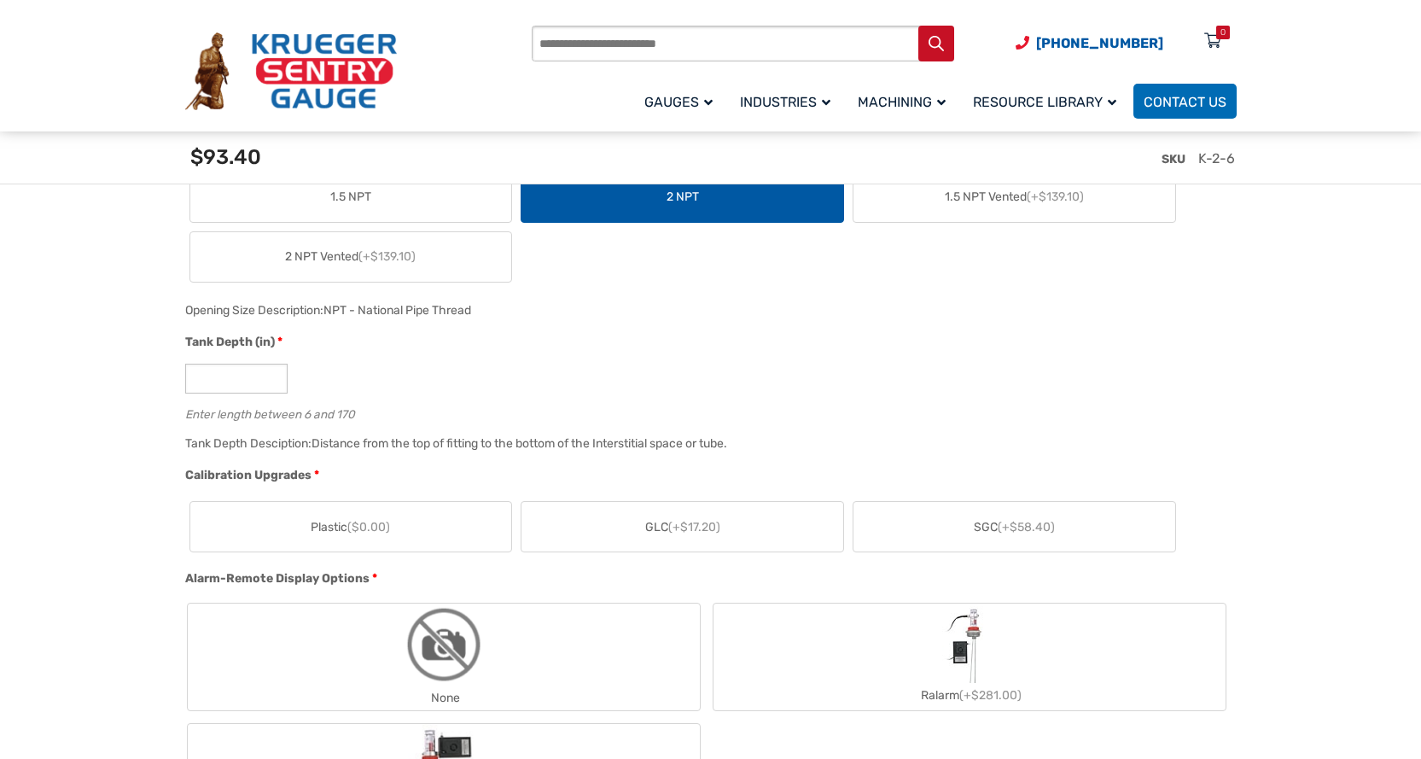
scroll to position [939, 0]
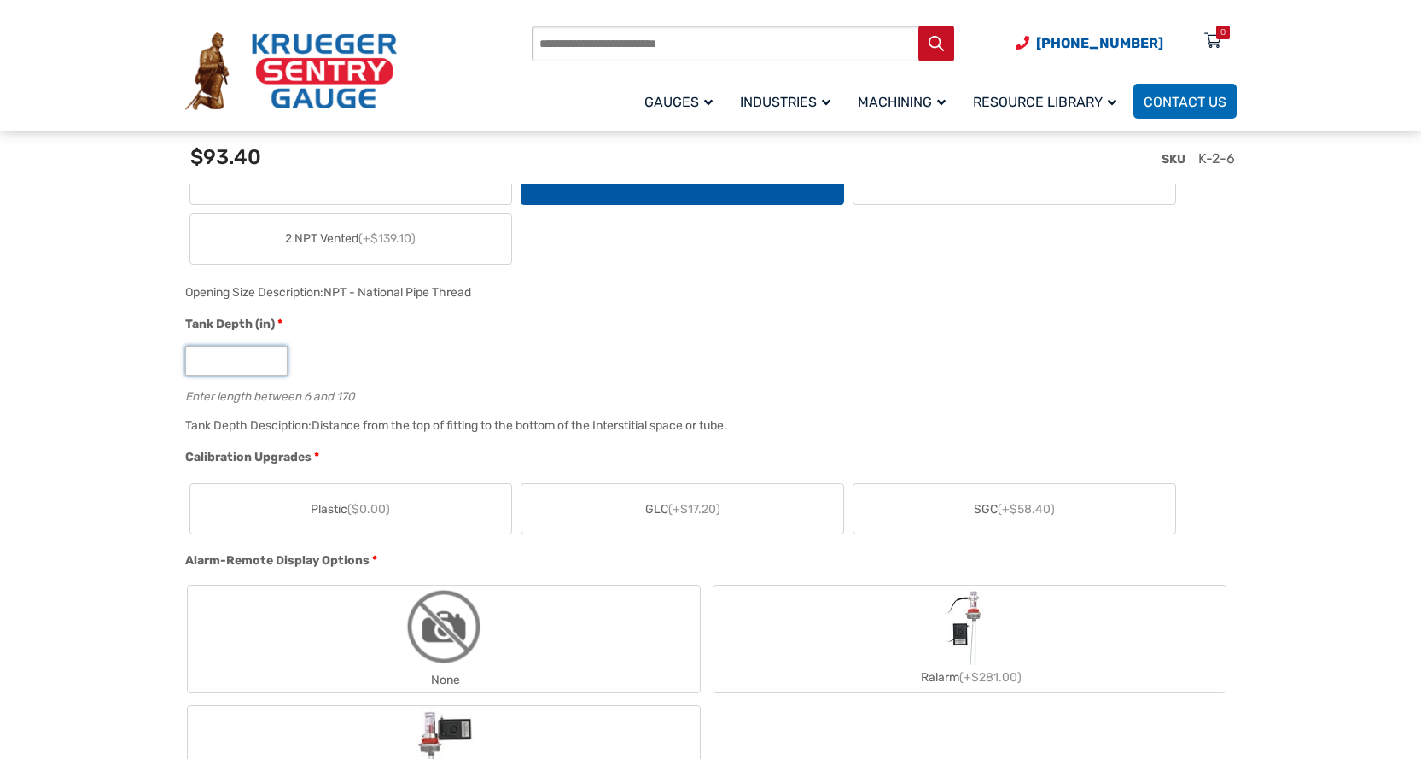
click at [228, 360] on input "*" at bounding box center [236, 361] width 102 height 30
click at [229, 360] on input "*" at bounding box center [236, 361] width 102 height 30
drag, startPoint x: 229, startPoint y: 360, endPoint x: 175, endPoint y: 355, distance: 54.0
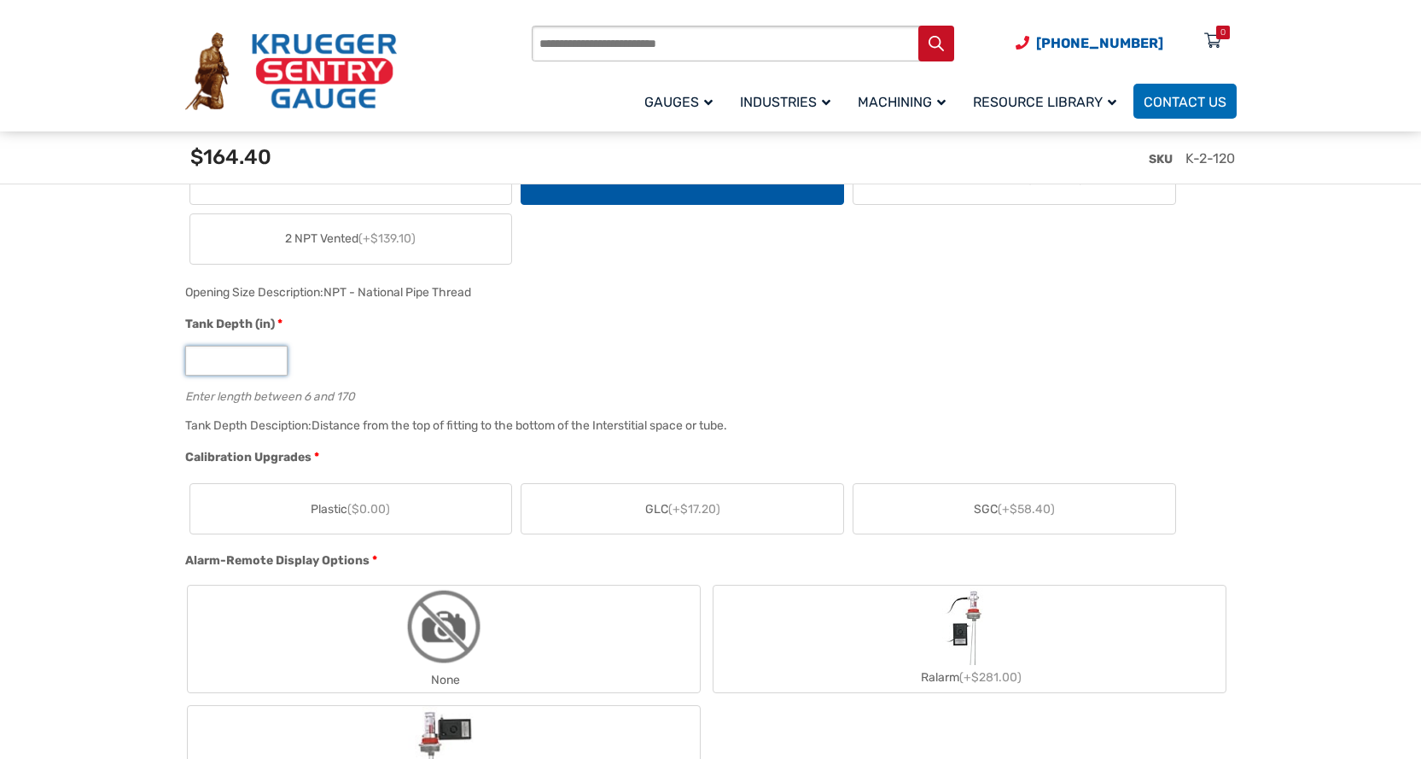
type input "***"
click at [526, 339] on div "Tank Depth (in) * *** Enter length between 6 and 170" at bounding box center [707, 365] width 1052 height 100
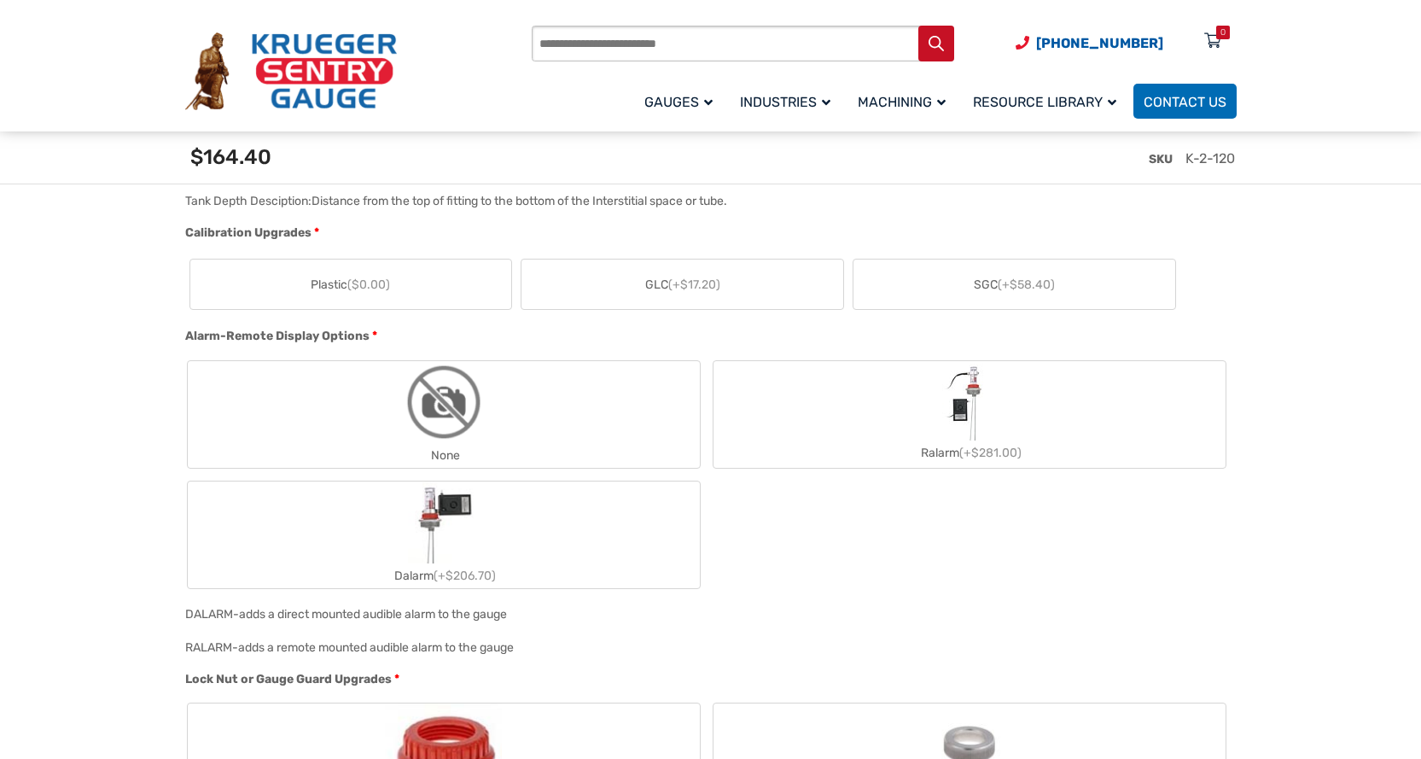
scroll to position [1024, 0]
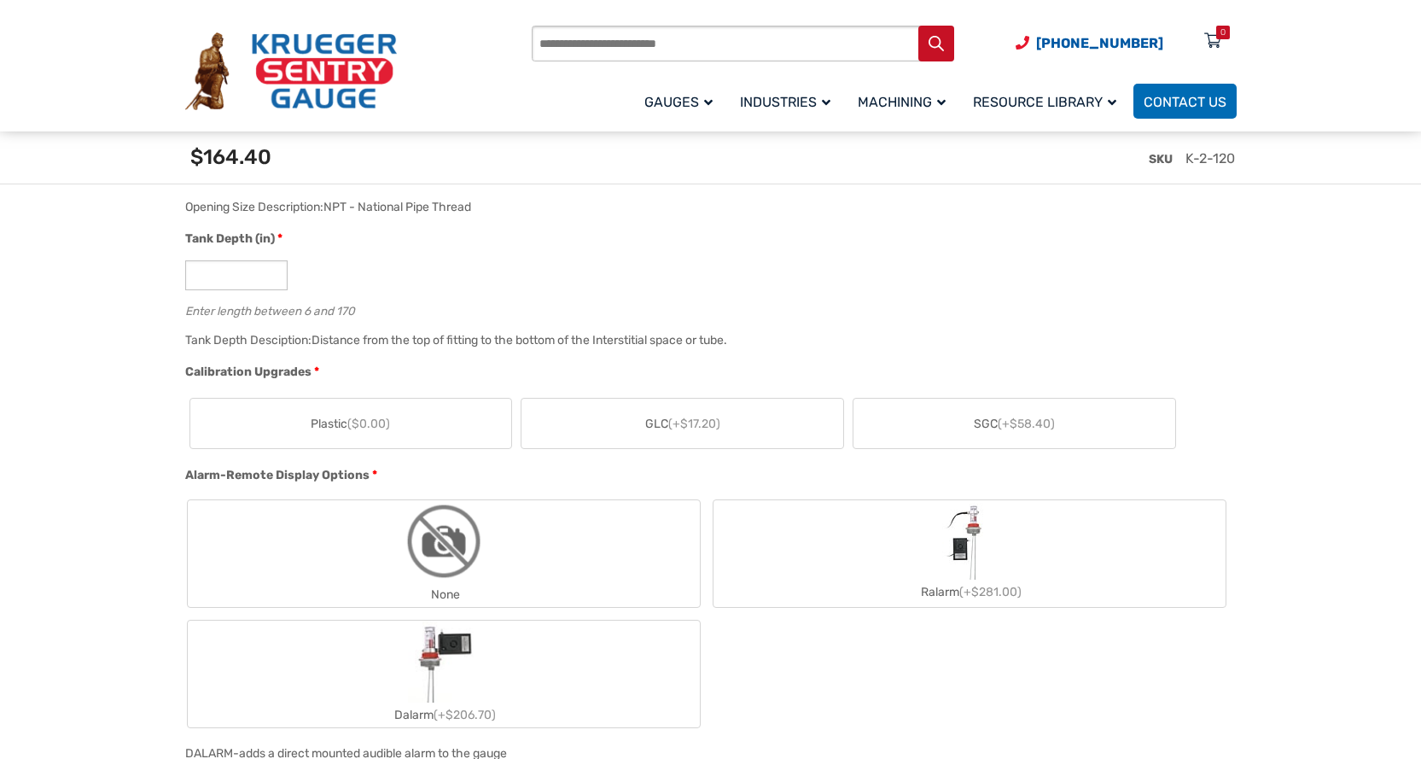
click at [965, 426] on label "SGC (+$58.40)" at bounding box center [1015, 424] width 322 height 50
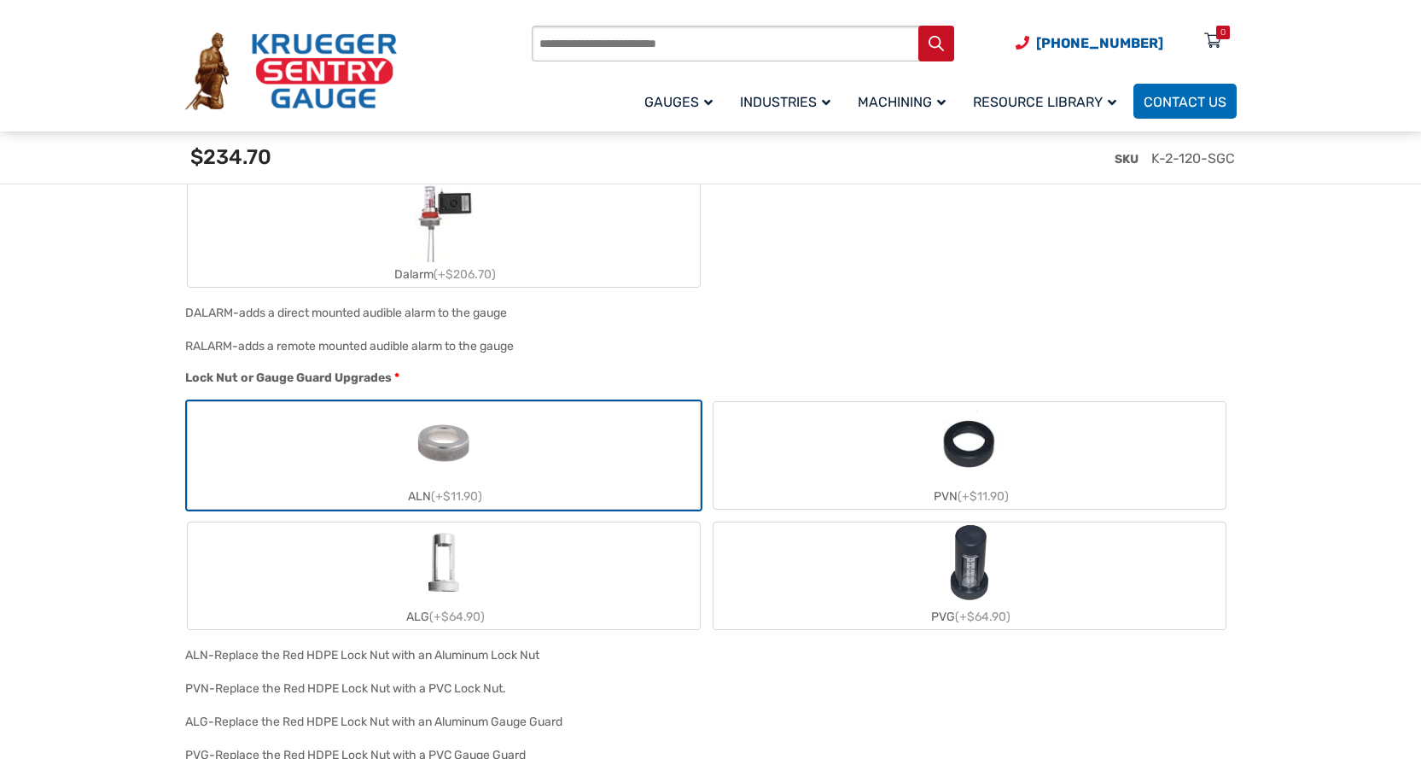
scroll to position [1622, 0]
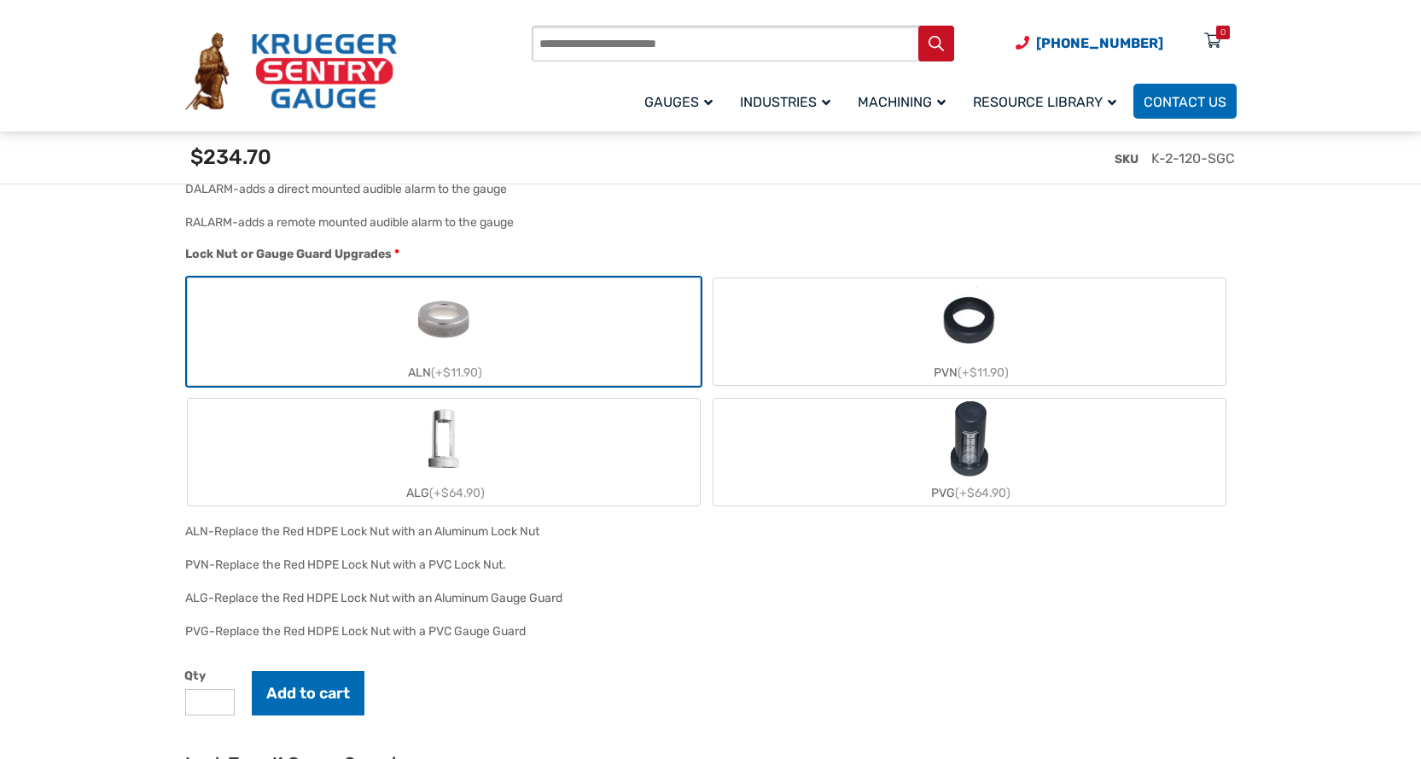
click at [473, 330] on img "ALN" at bounding box center [444, 319] width 82 height 82
click at [440, 330] on img "ALN" at bounding box center [444, 319] width 82 height 82
click at [451, 372] on span "(+$11.90)" at bounding box center [456, 372] width 51 height 15
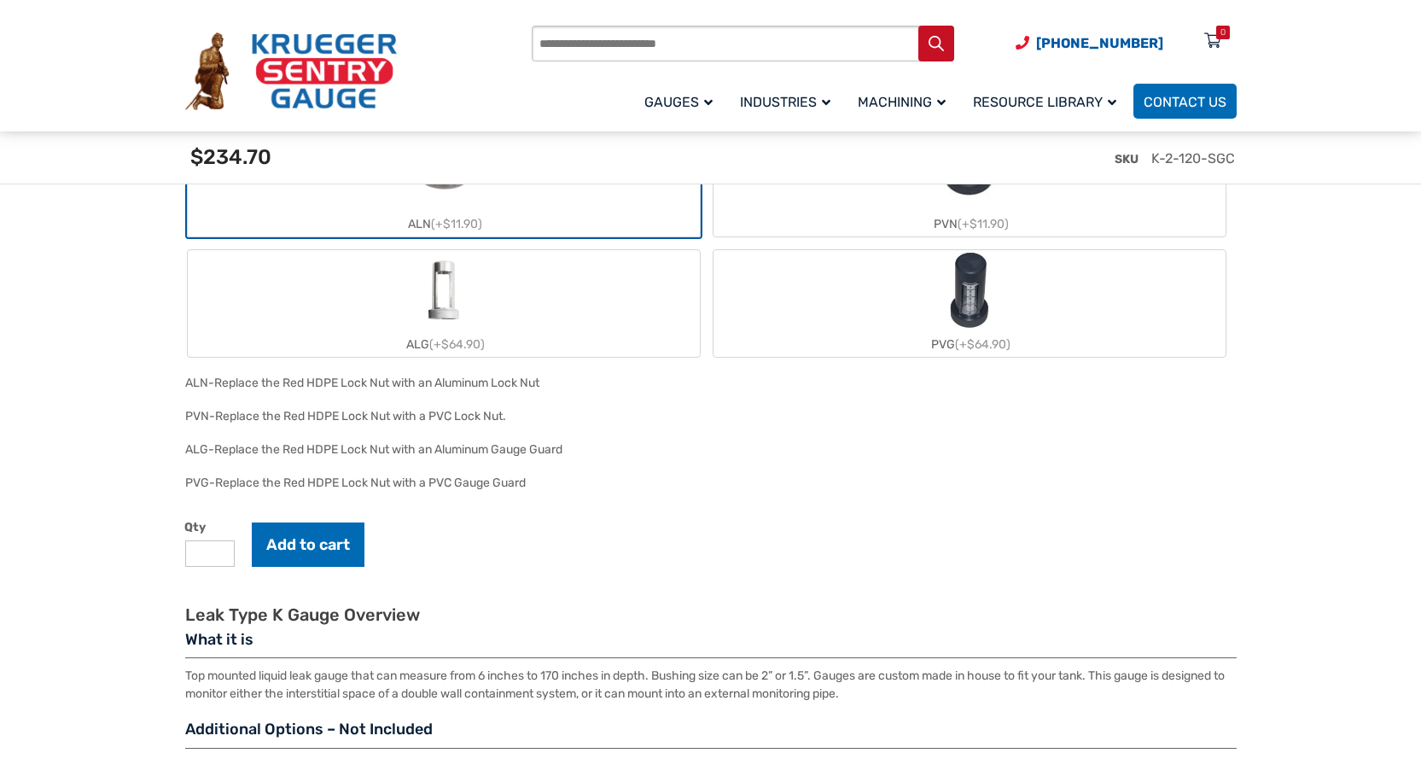
scroll to position [2049, 0]
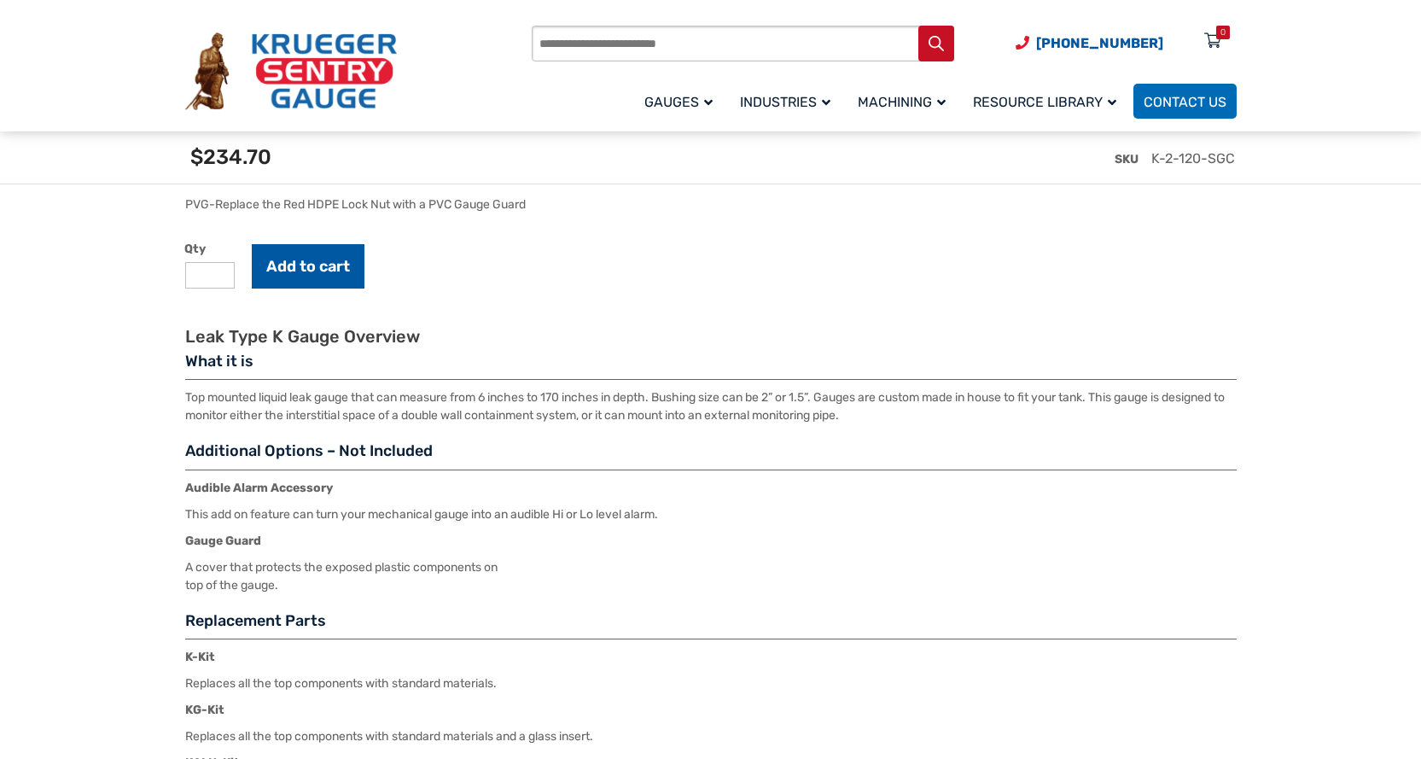
click at [307, 265] on button "Add to cart" at bounding box center [308, 266] width 113 height 44
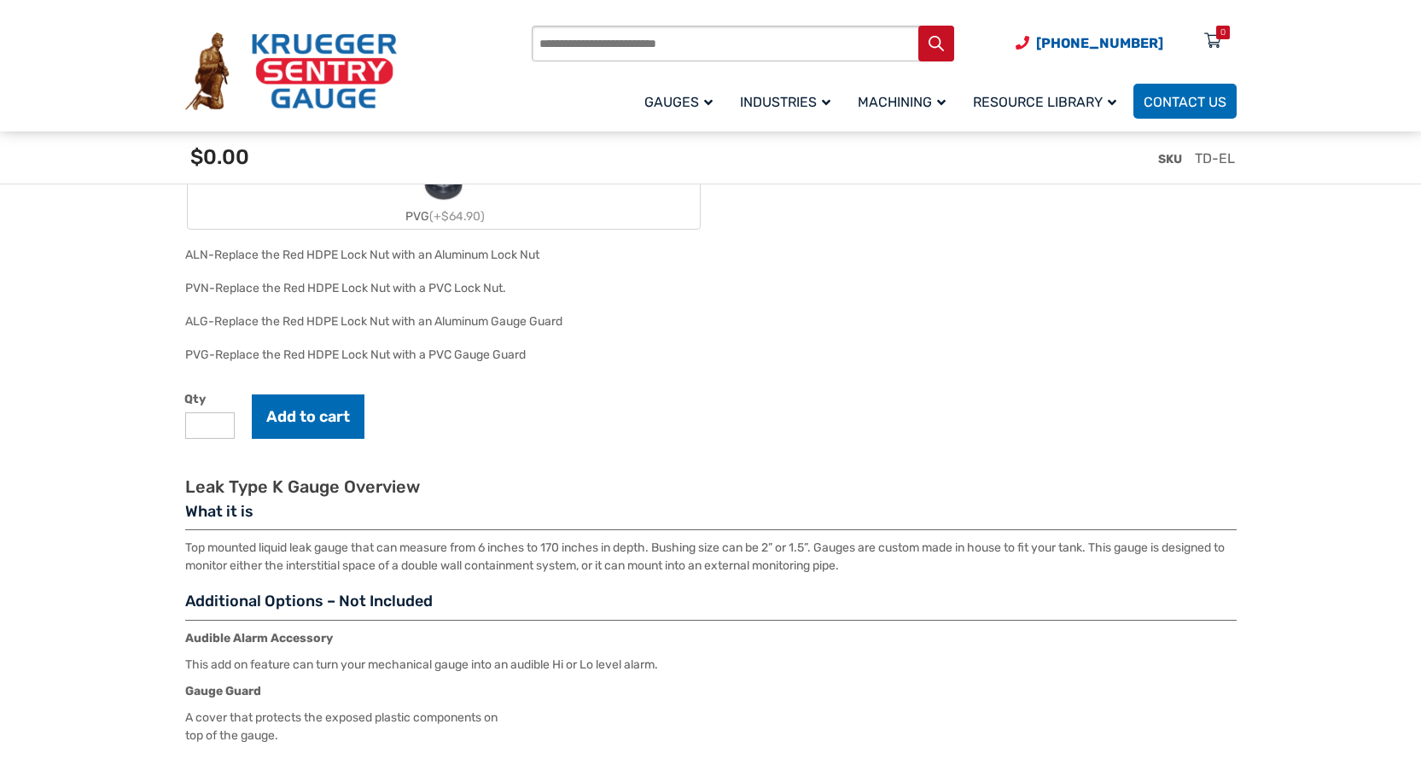
scroll to position [2242, 0]
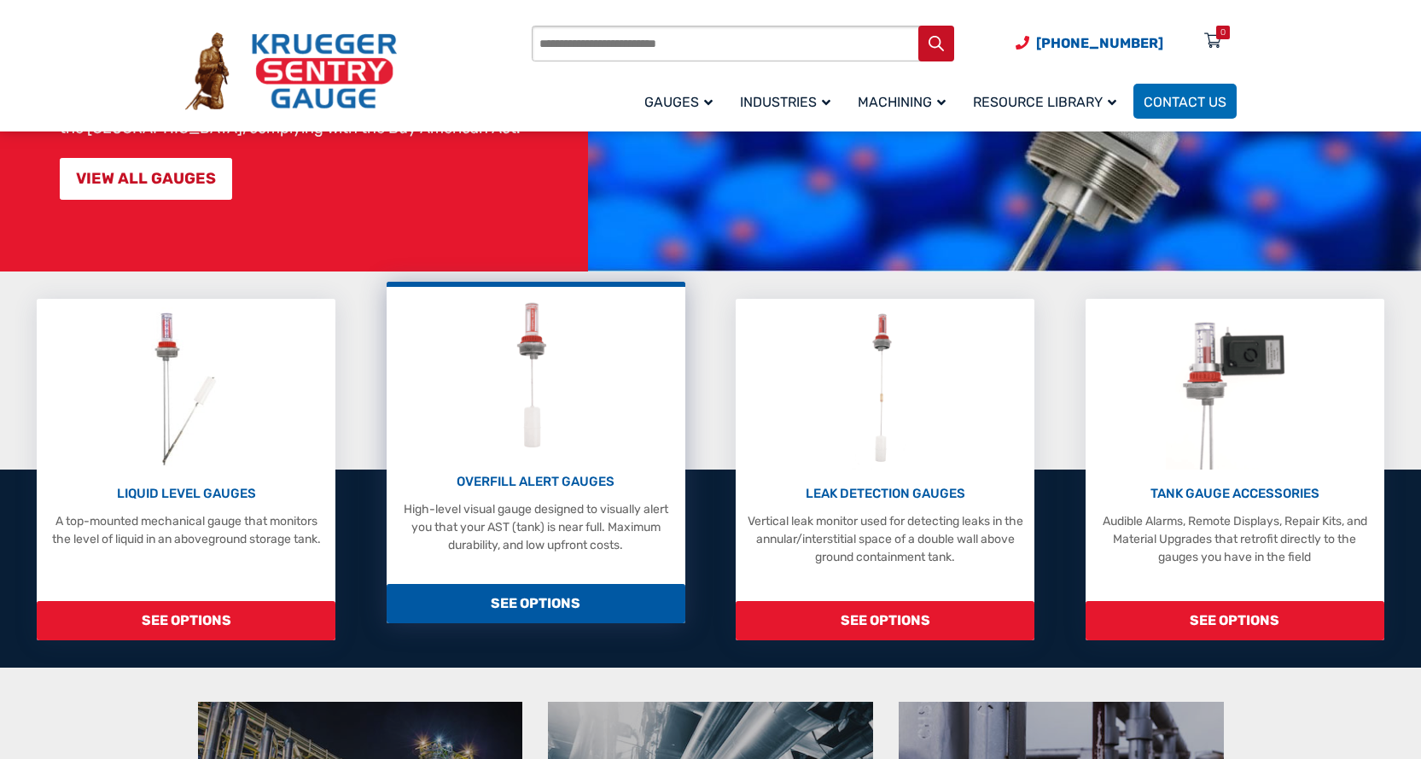
scroll to position [256, 0]
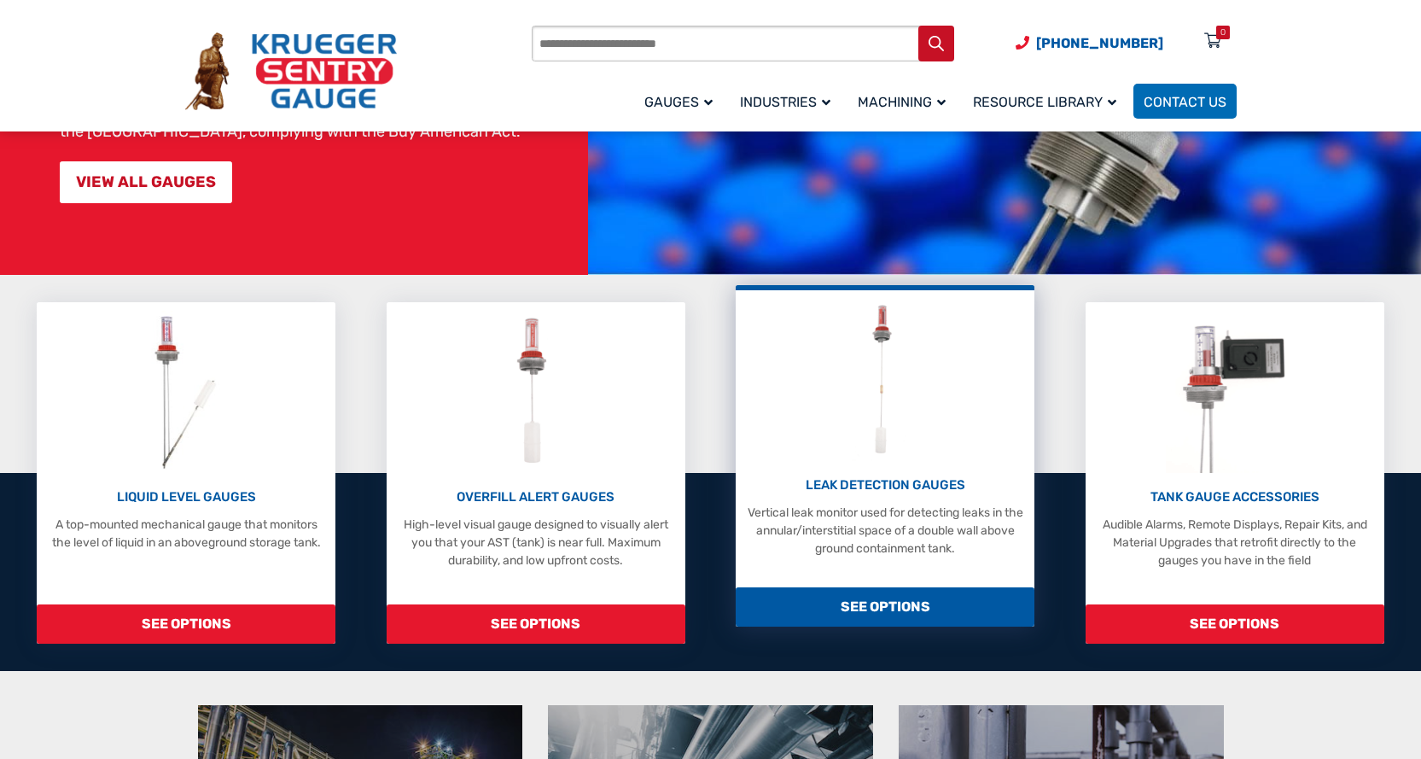
click at [882, 610] on span "SEE OPTIONS" at bounding box center [885, 606] width 299 height 39
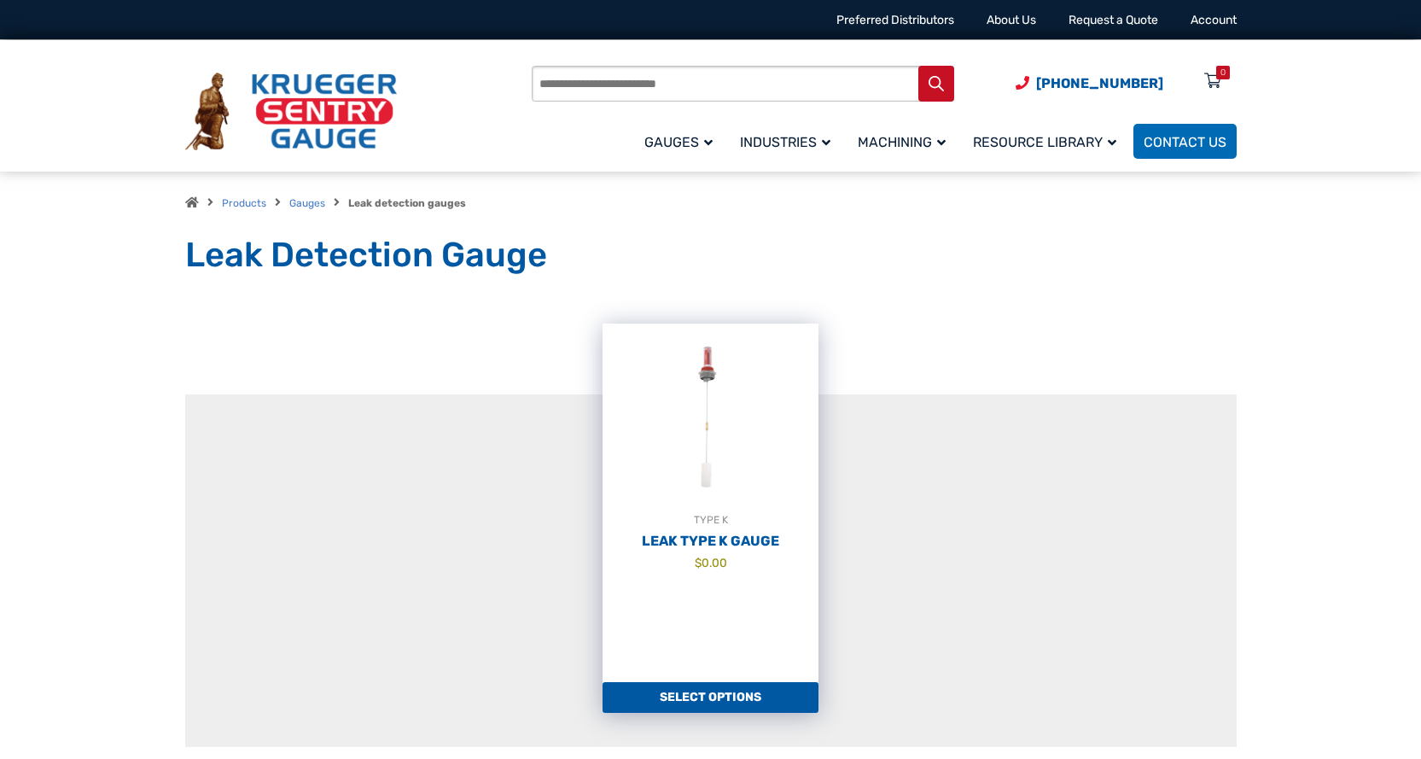
click at [676, 702] on link "Select options" at bounding box center [711, 697] width 216 height 31
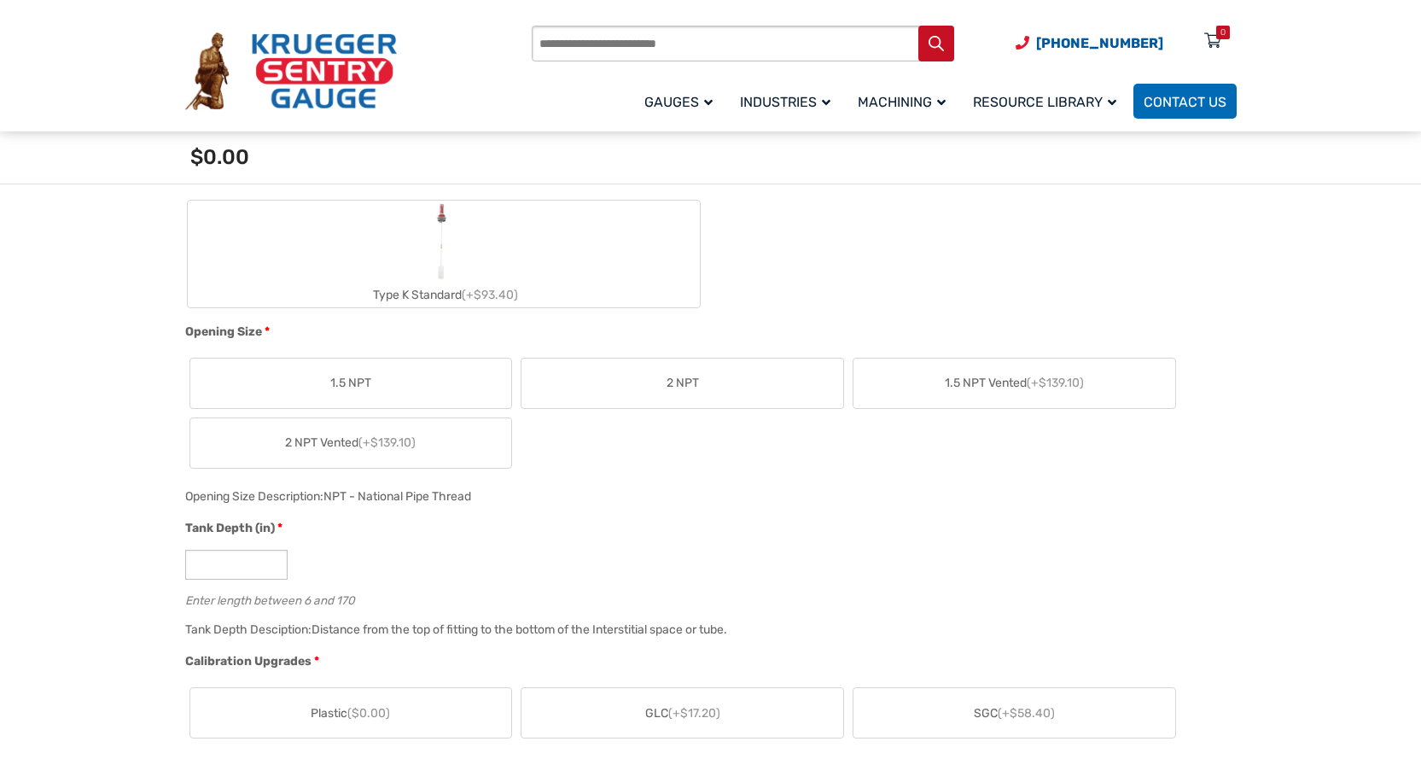
scroll to position [706, 0]
click at [420, 263] on label "Type K Standard (+$93.40)" at bounding box center [444, 249] width 512 height 107
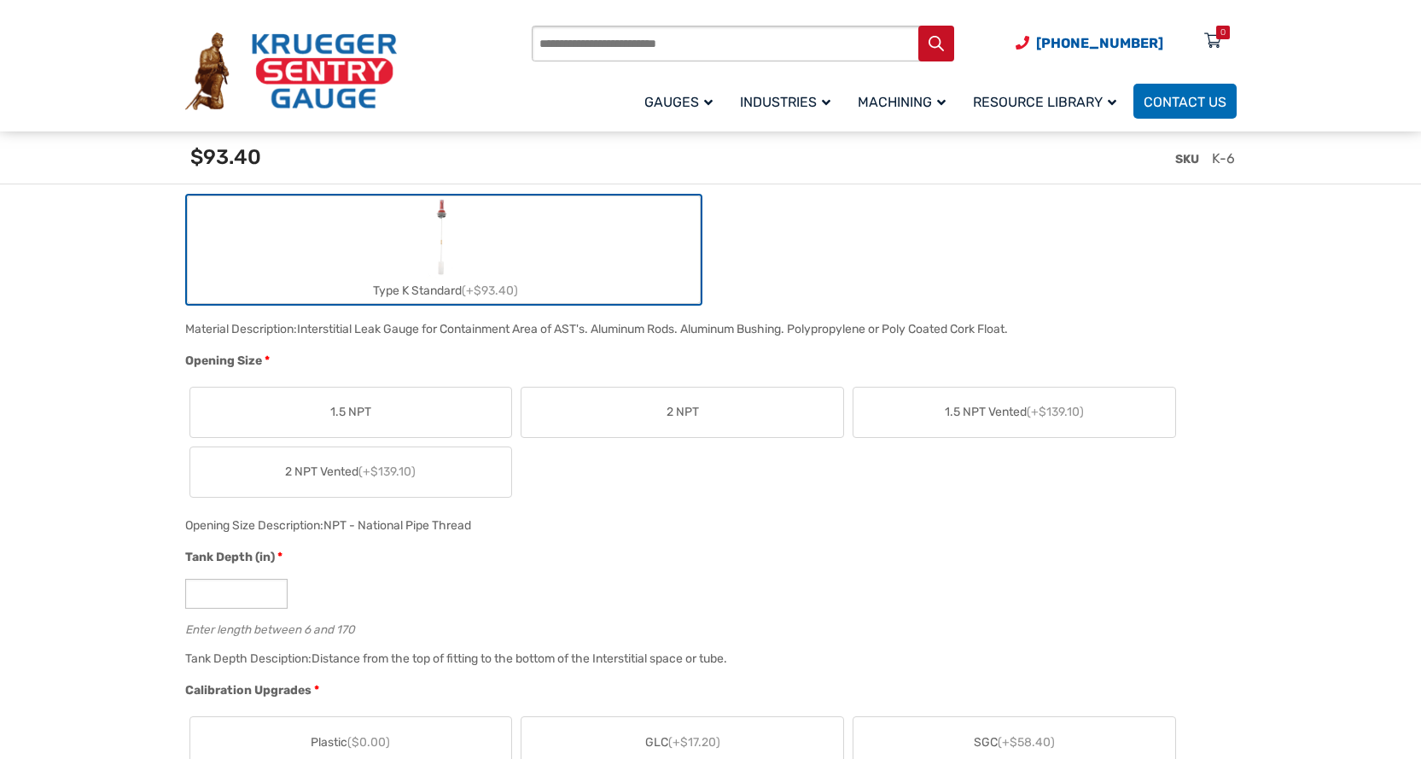
click at [656, 414] on label "2 NPT" at bounding box center [683, 413] width 322 height 50
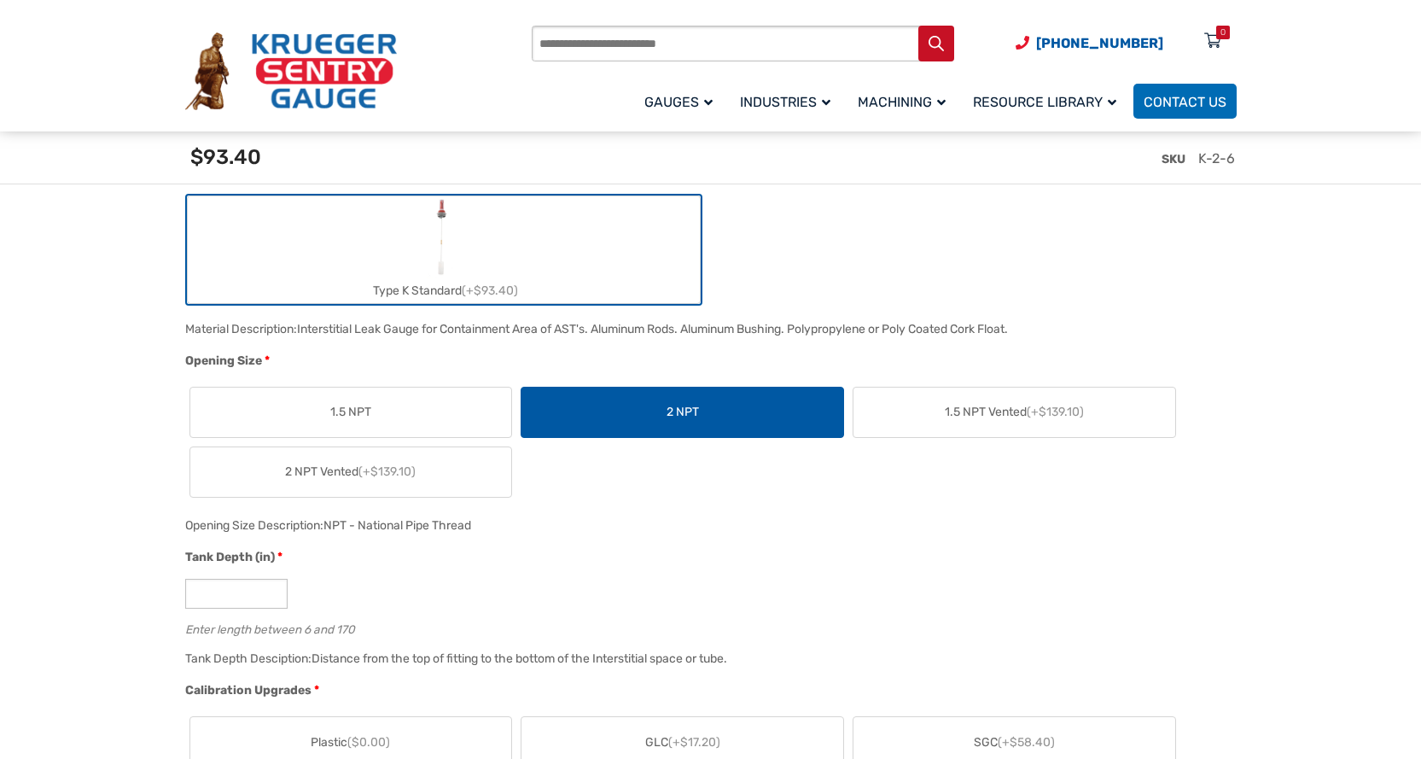
scroll to position [962, 0]
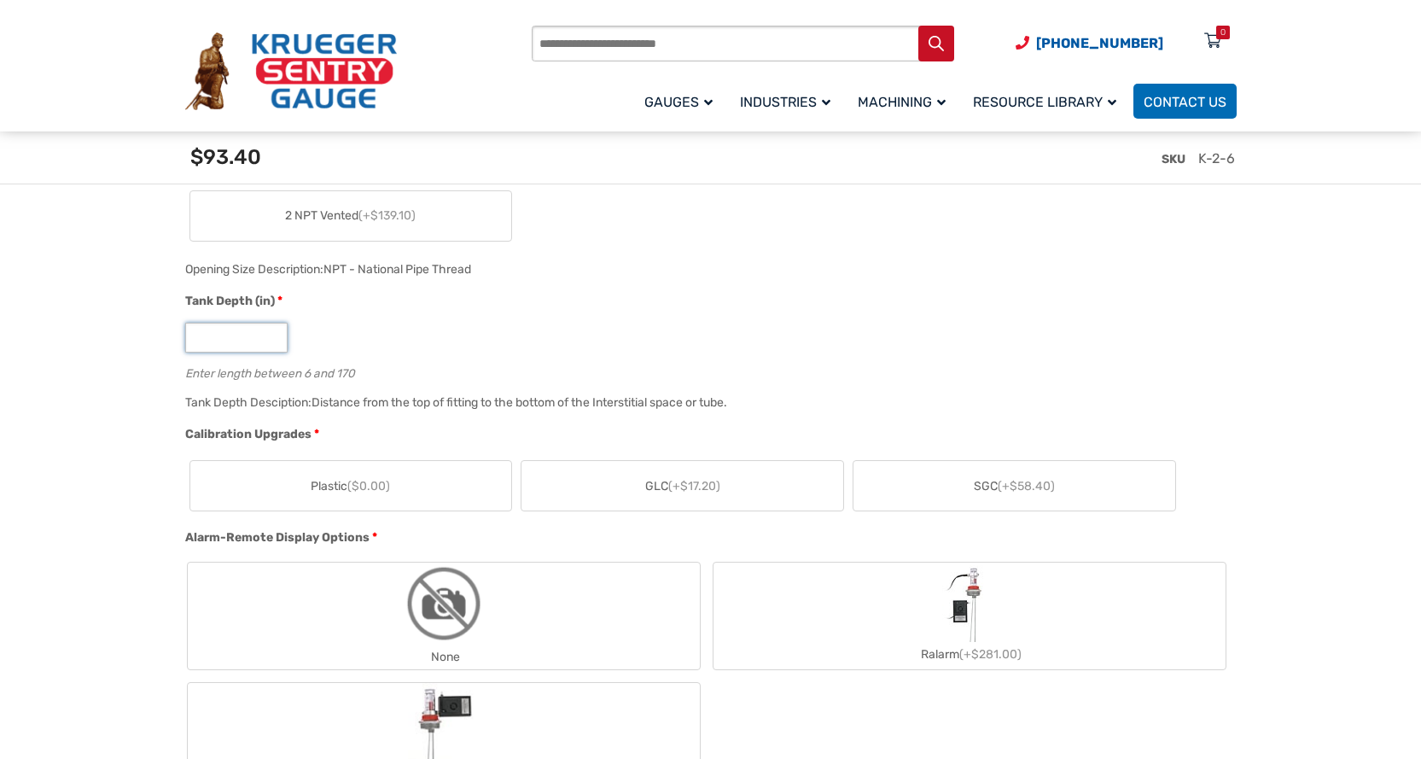
click at [212, 327] on input "*" at bounding box center [236, 338] width 102 height 30
click at [215, 327] on input "*" at bounding box center [236, 338] width 102 height 30
click at [213, 331] on input "*" at bounding box center [236, 338] width 102 height 30
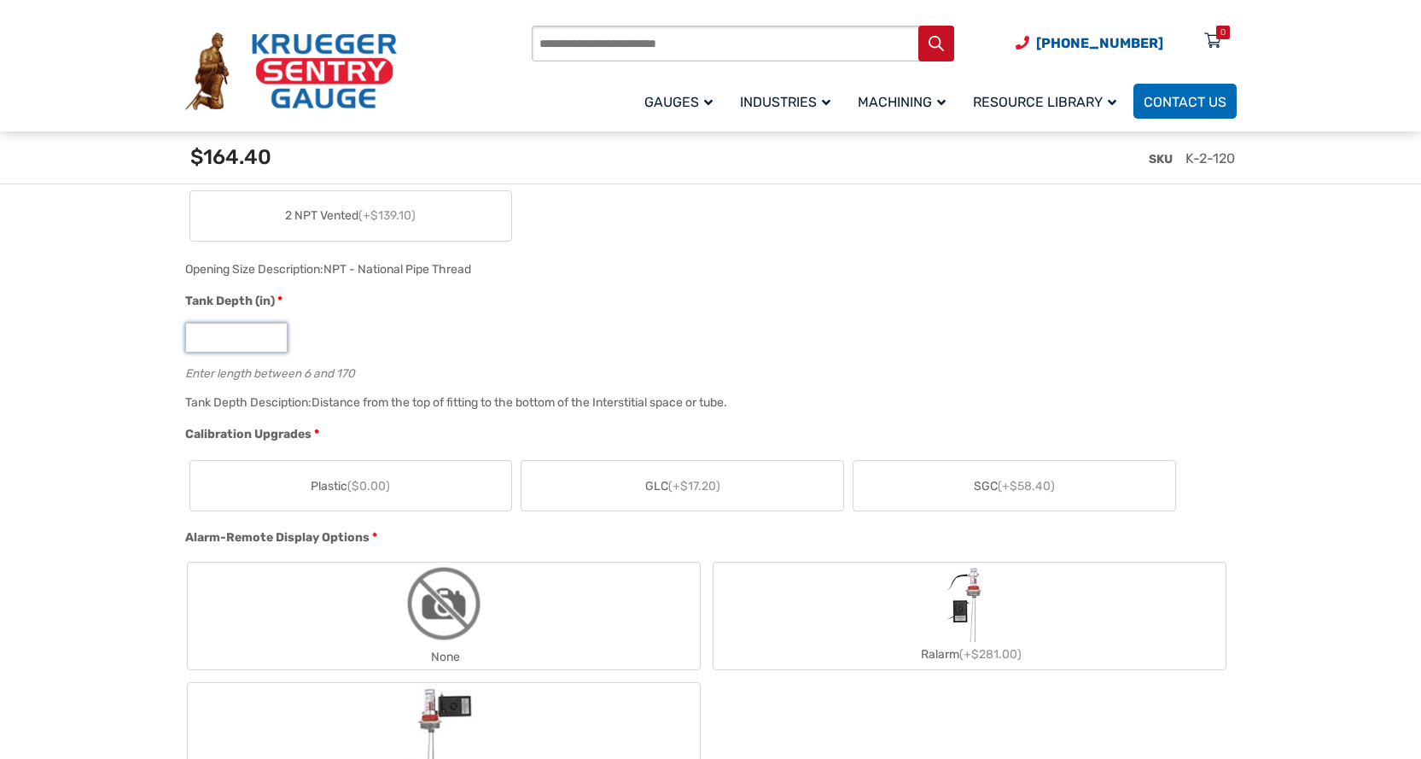
type input "***"
click at [547, 317] on div "Tank Depth (in) * *** Enter length between 6 and 170" at bounding box center [707, 342] width 1052 height 100
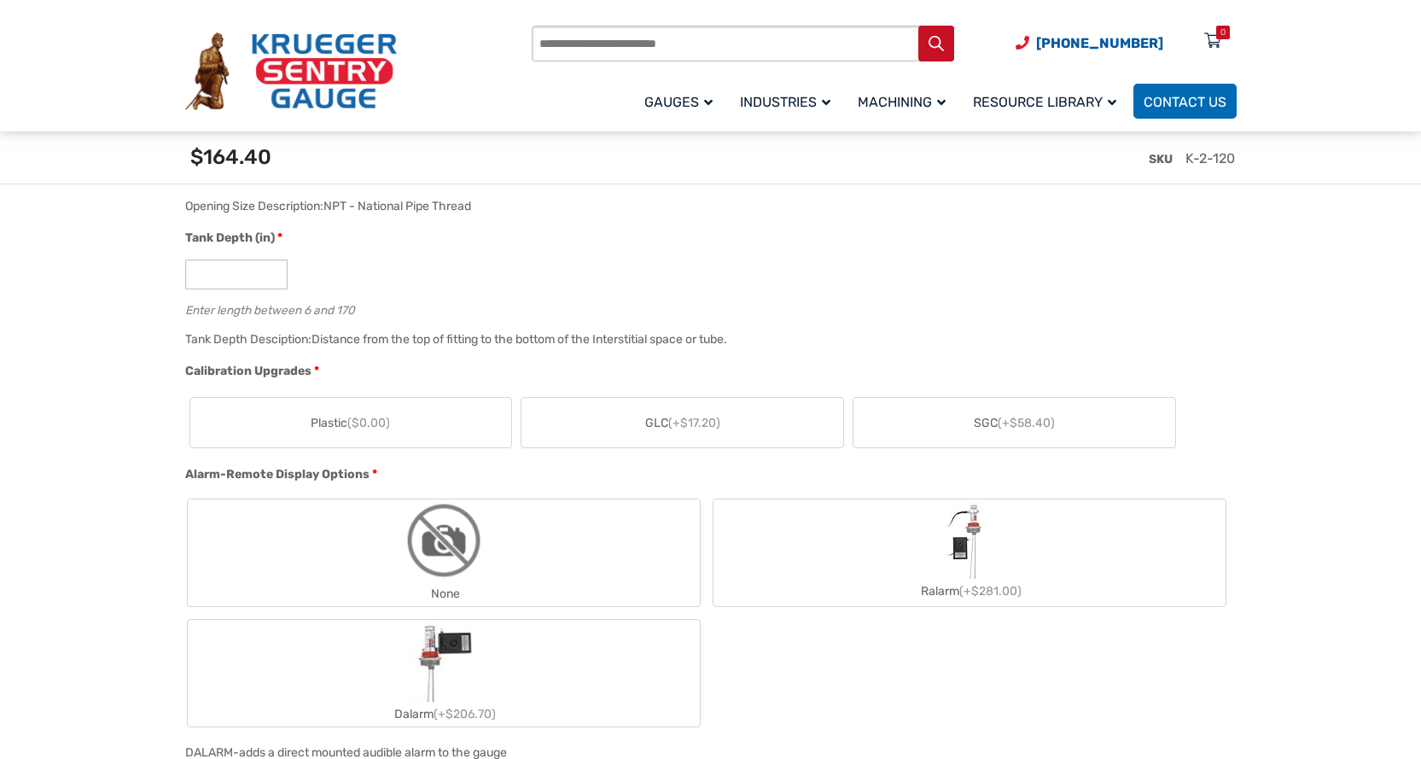
scroll to position [1133, 0]
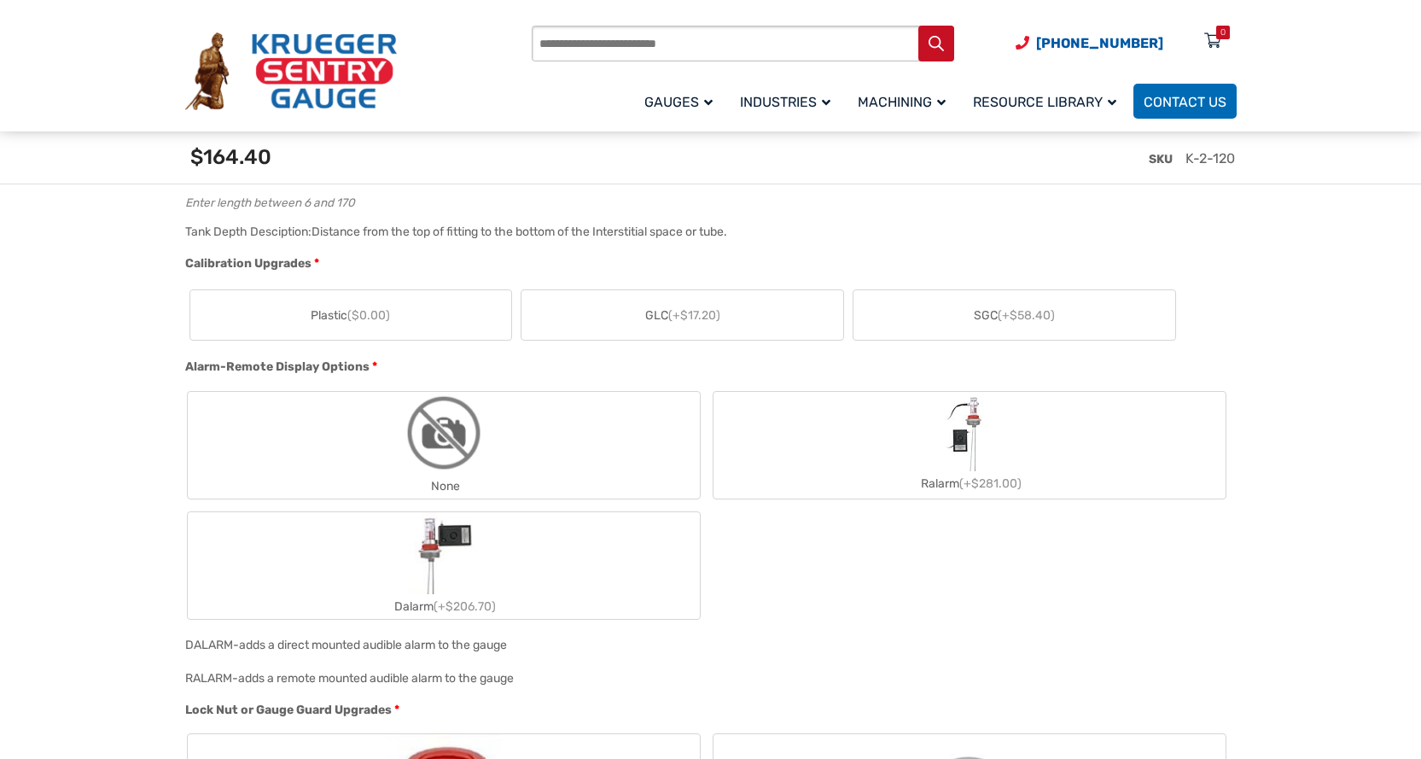
click at [378, 319] on span "($0.00)" at bounding box center [368, 315] width 43 height 15
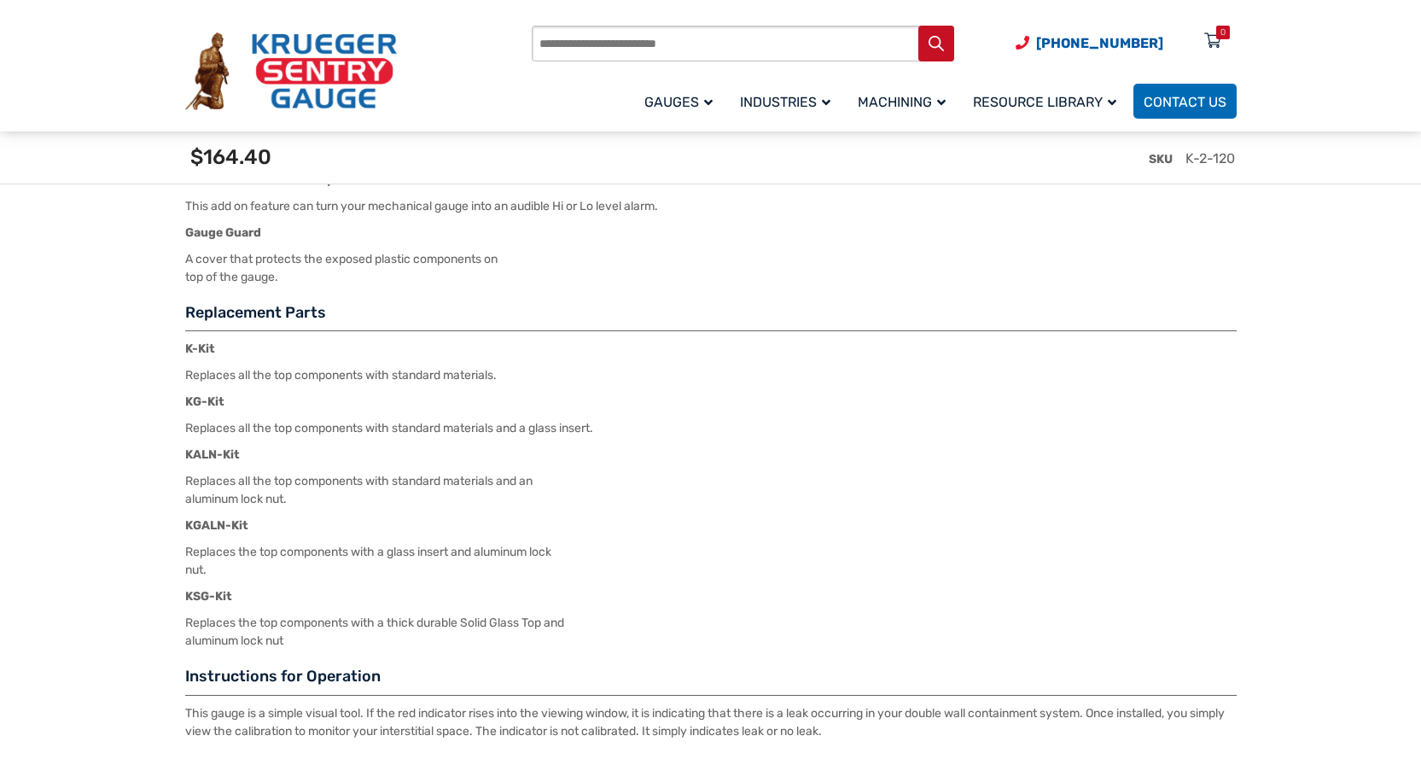
scroll to position [2413, 0]
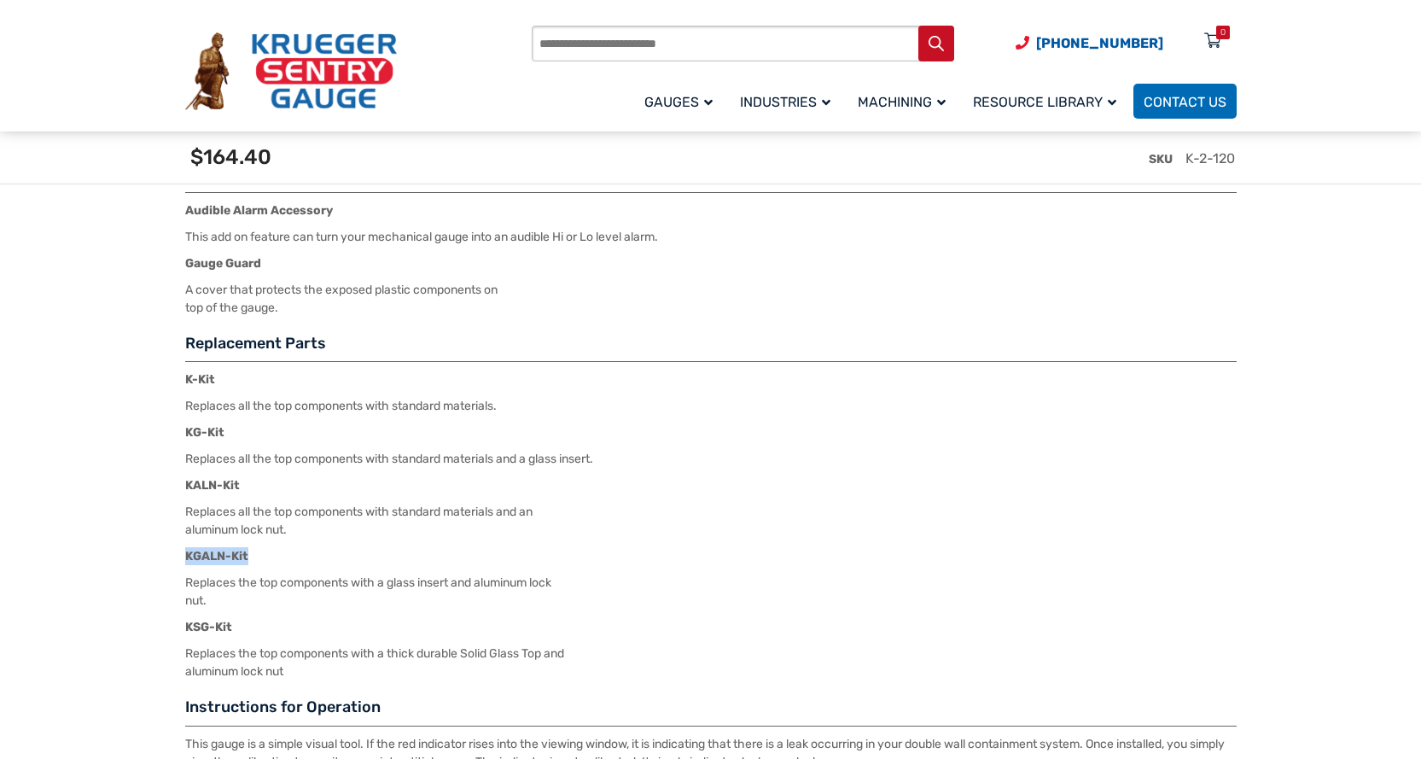
drag, startPoint x: 183, startPoint y: 562, endPoint x: 249, endPoint y: 565, distance: 66.7
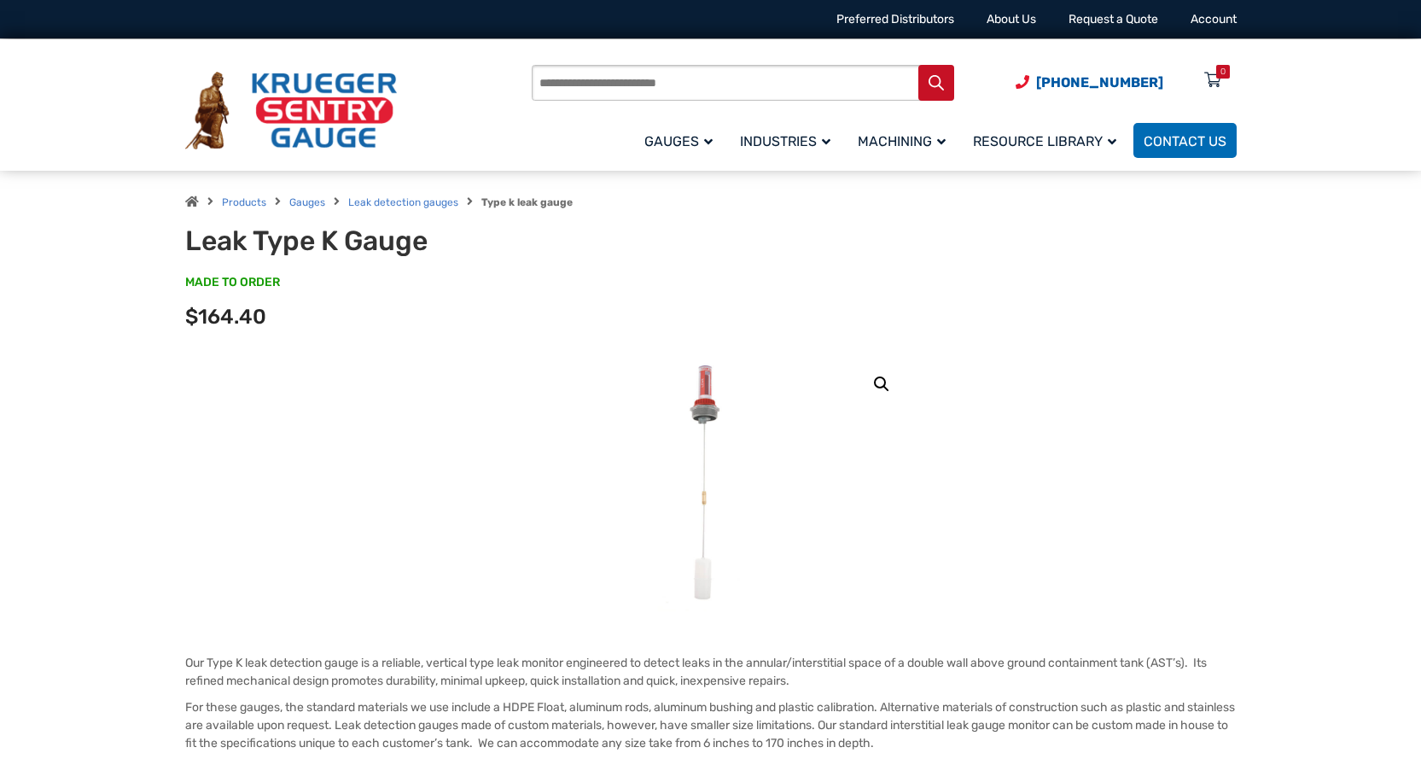
scroll to position [0, 0]
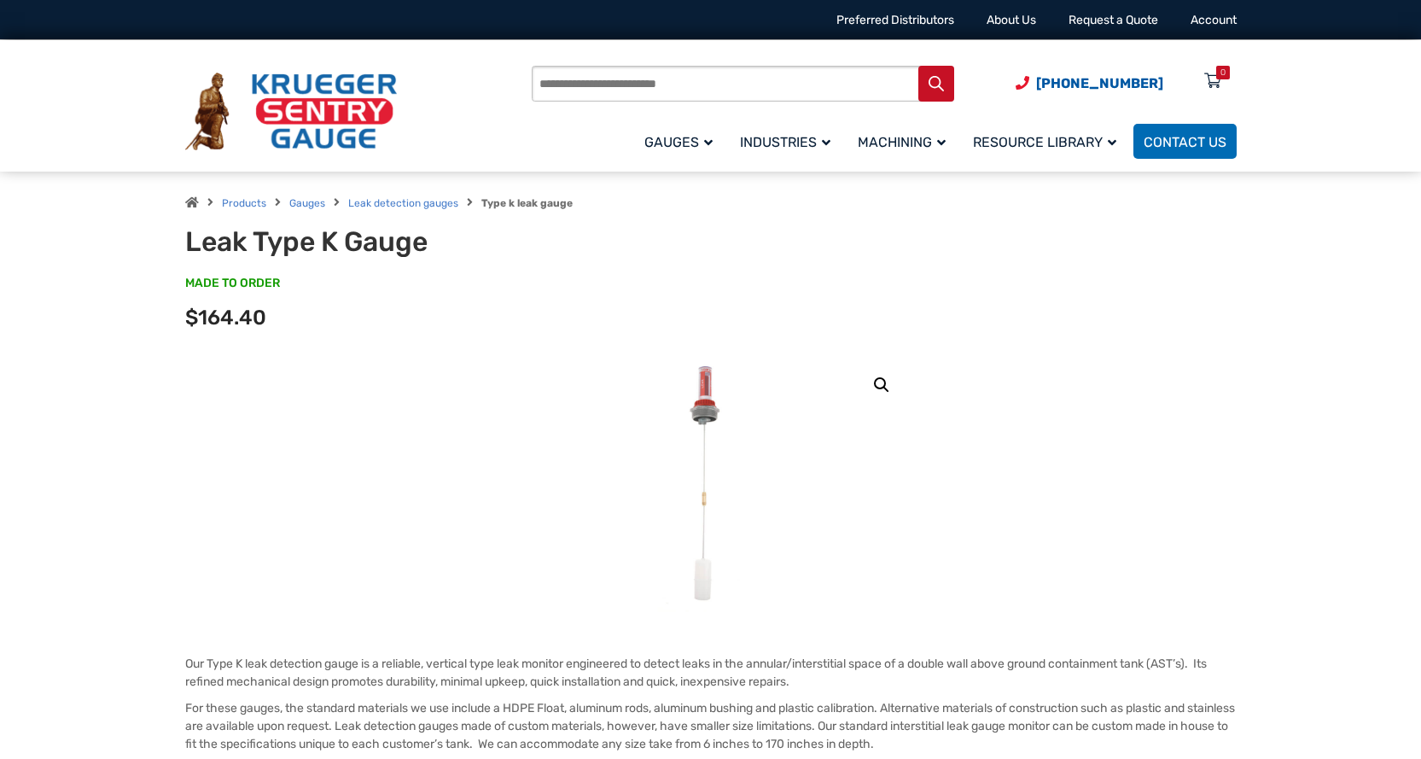
click at [315, 90] on img at bounding box center [291, 112] width 212 height 79
